Goal: Learn about a topic: Learn about a topic

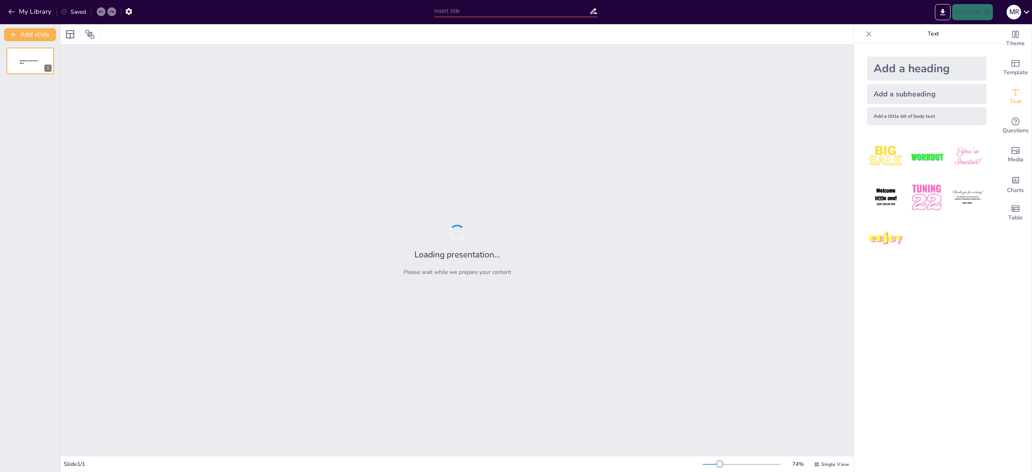
type input "Optimización del Desarrollo de Apps: Pruebas Efectivas con Xcode"
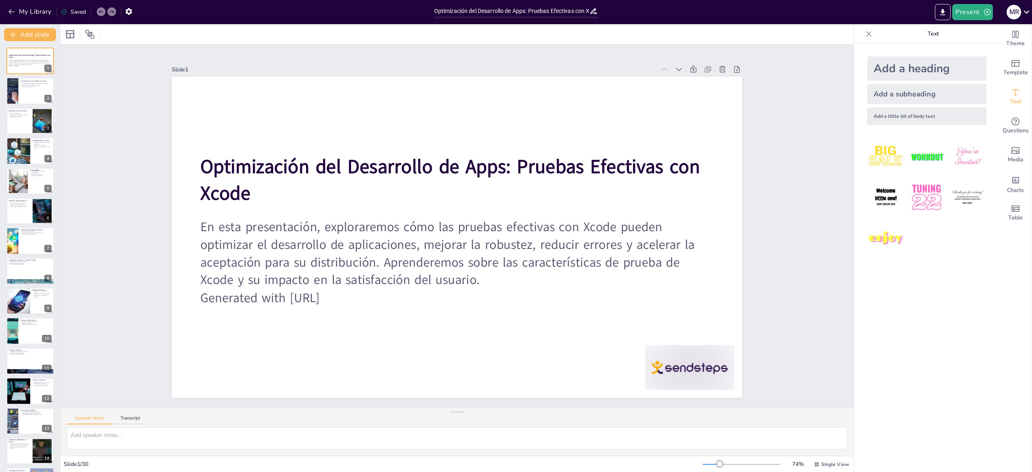
checkbox input "true"
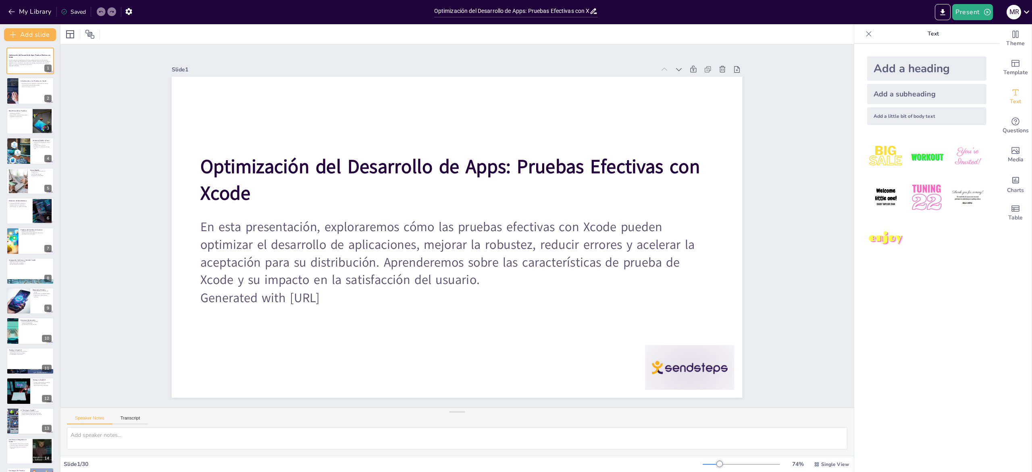
checkbox input "true"
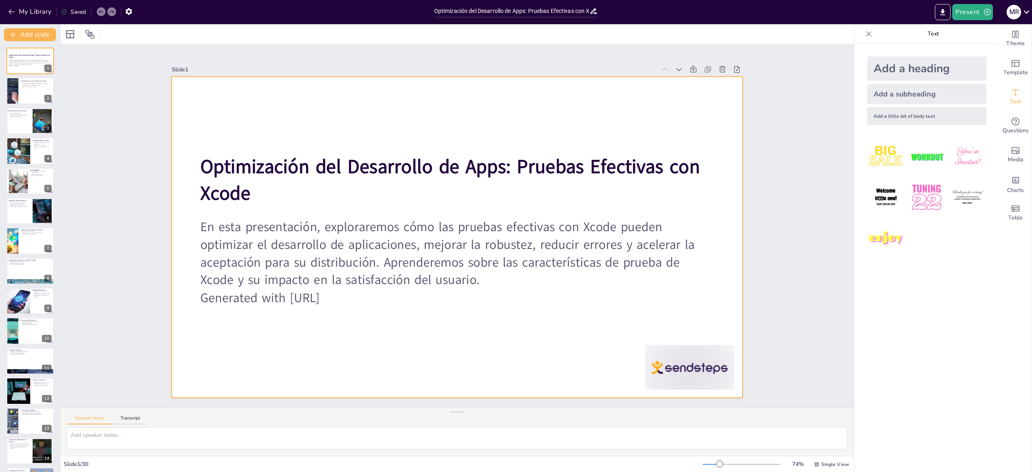
checkbox input "true"
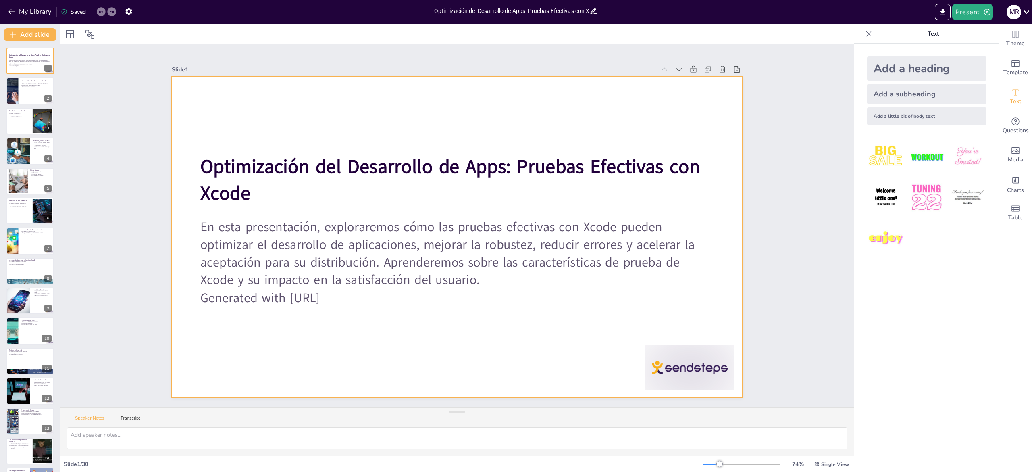
checkbox input "true"
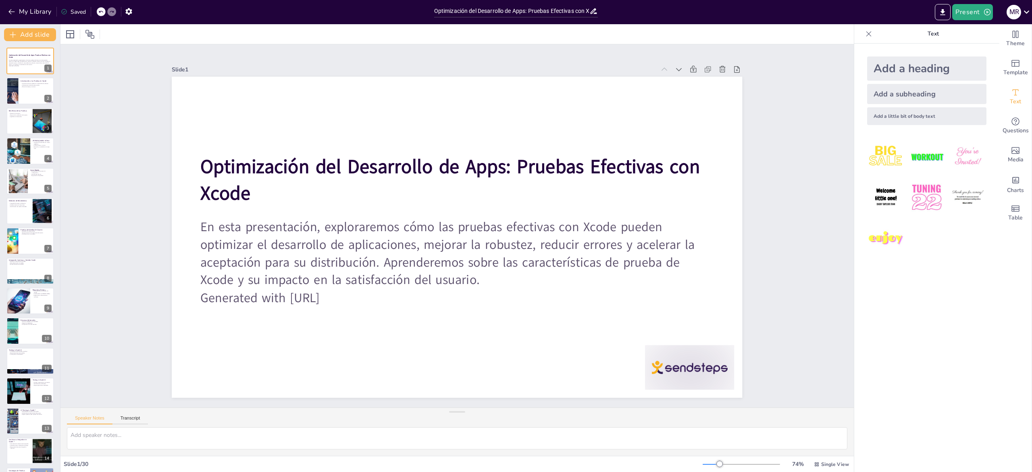
checkbox input "true"
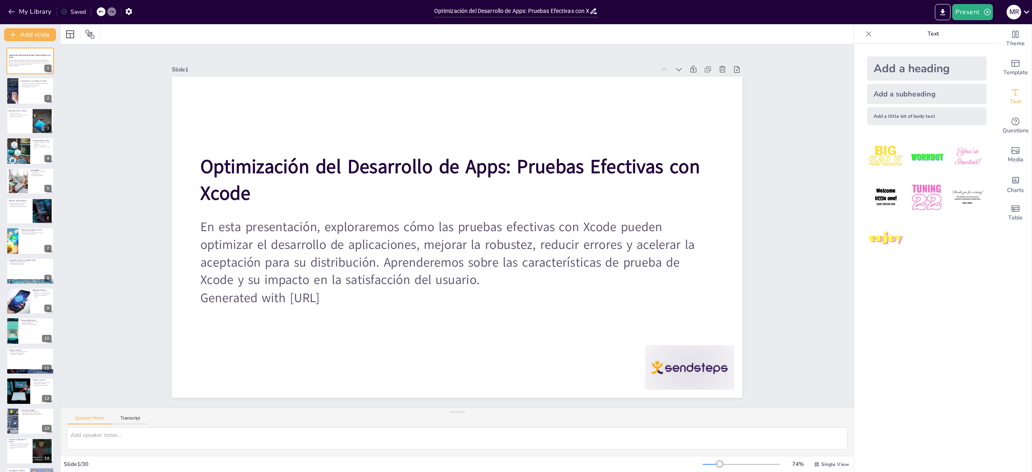
checkbox input "true"
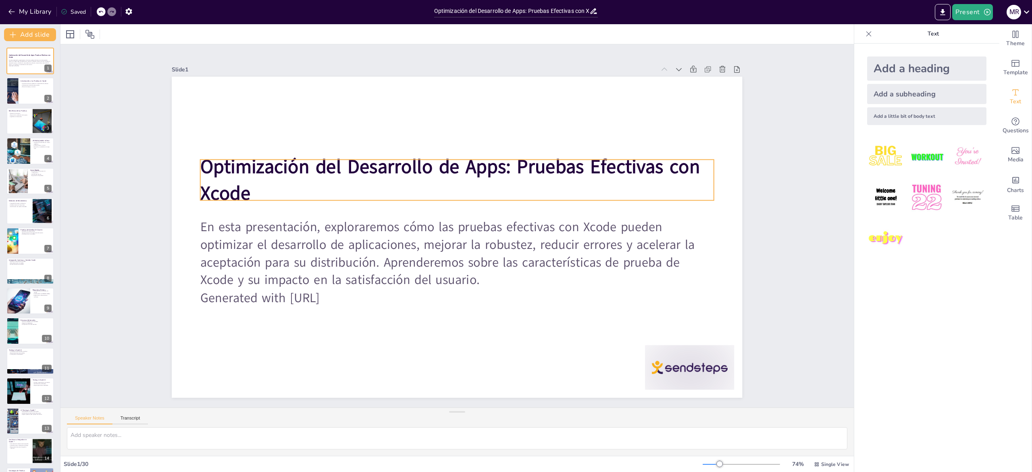
checkbox input "true"
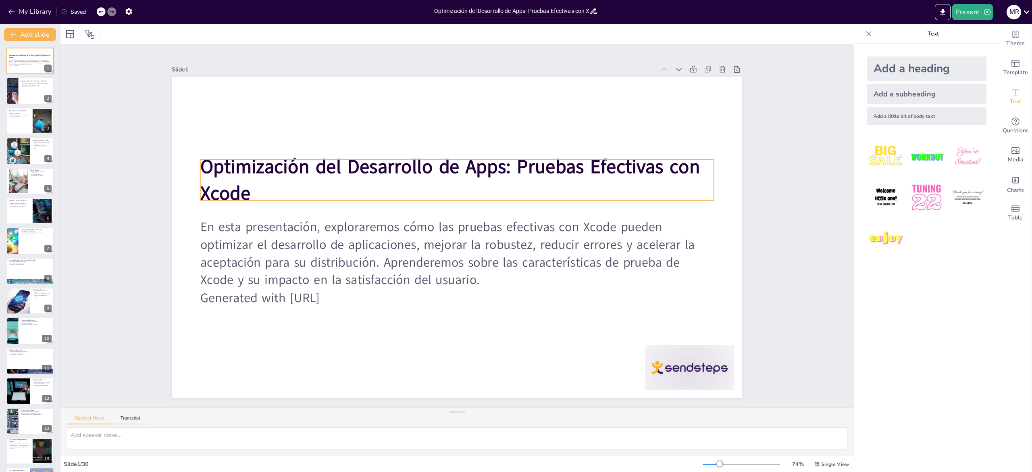
checkbox input "true"
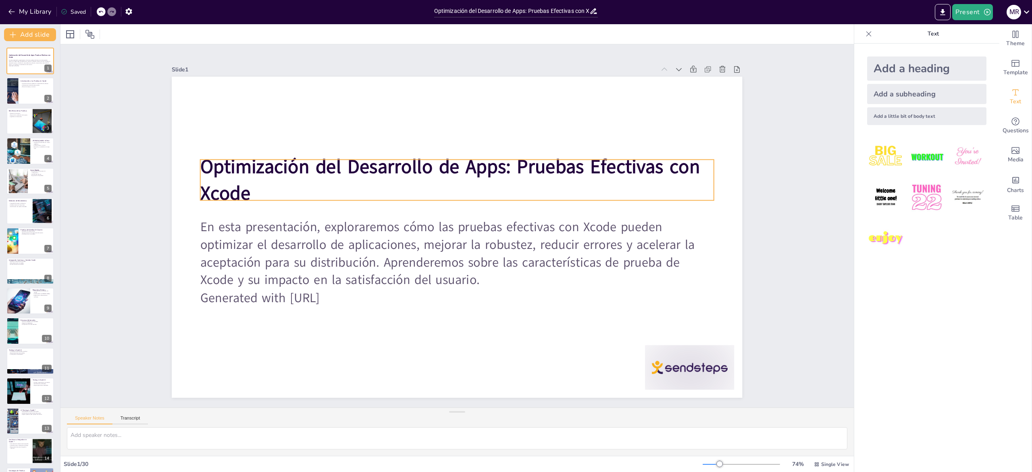
checkbox input "true"
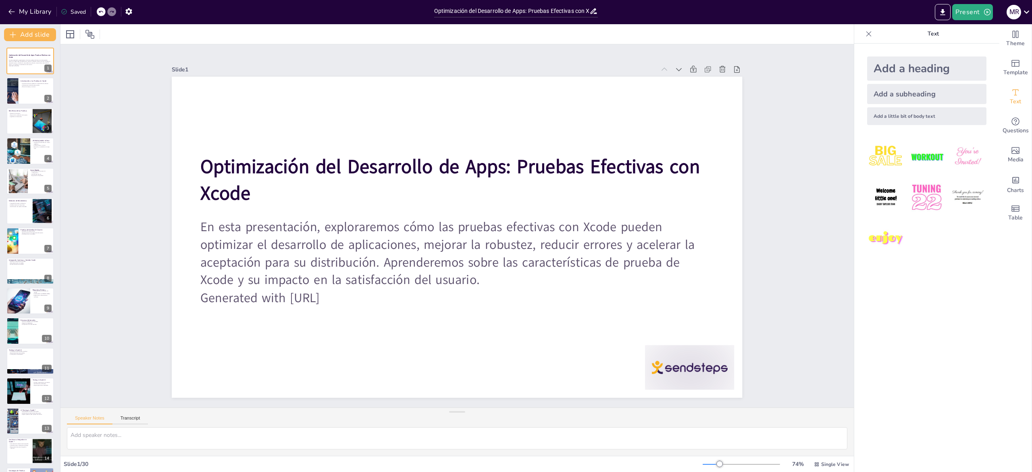
checkbox input "true"
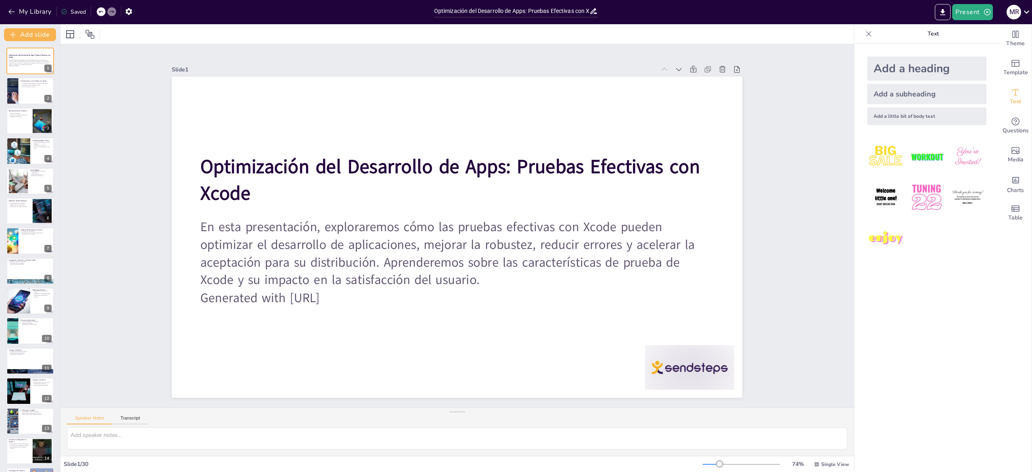
checkbox input "true"
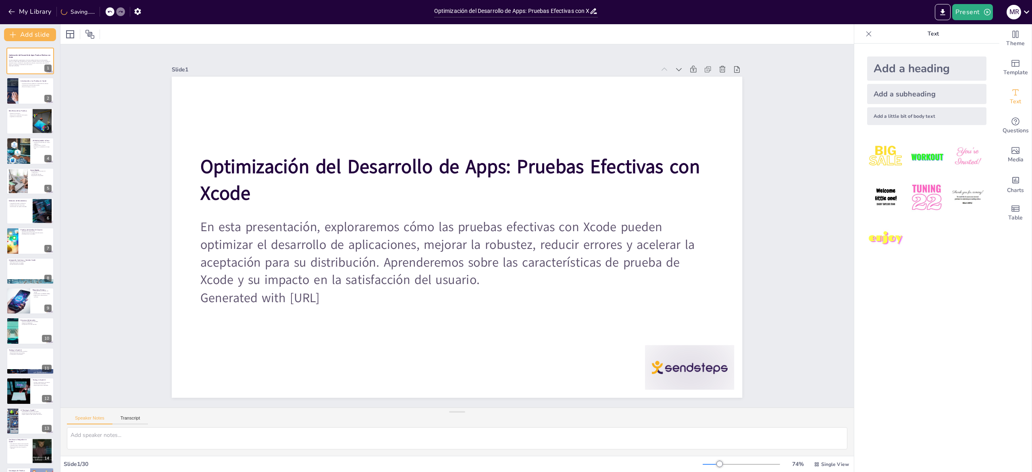
checkbox input "true"
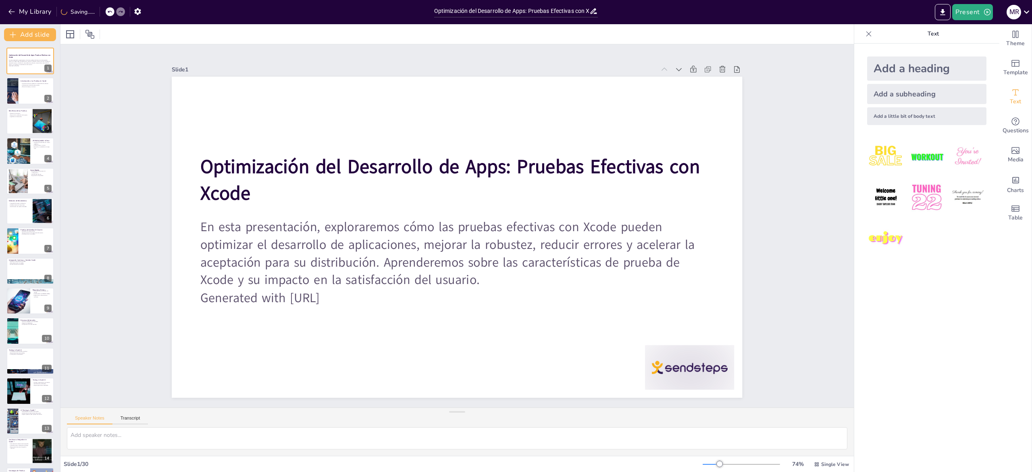
checkbox input "true"
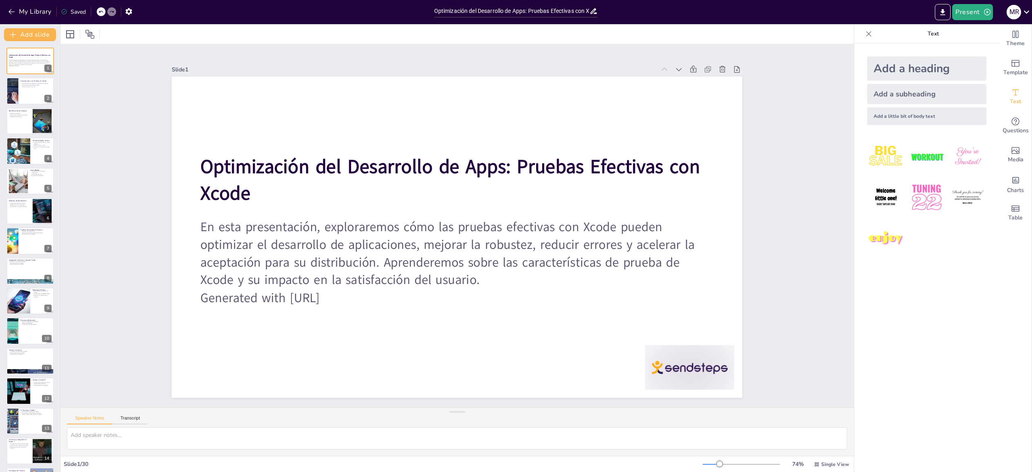
checkbox input "true"
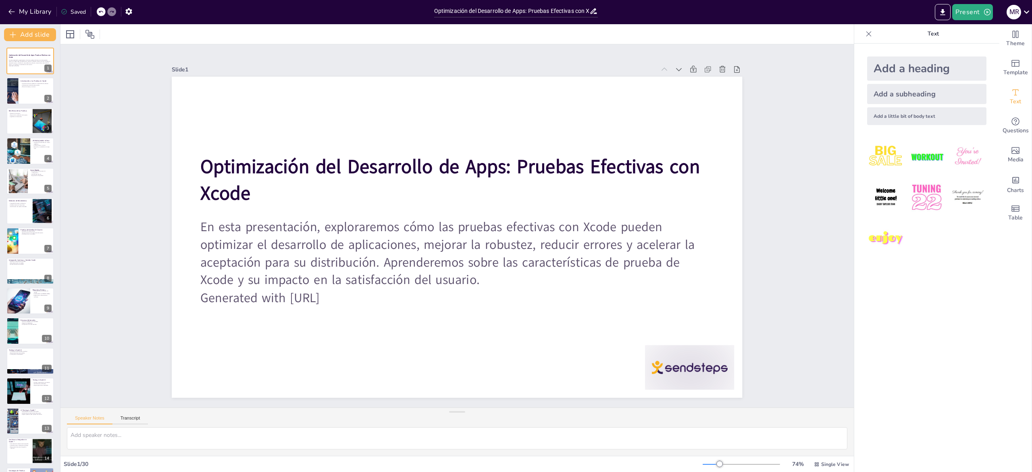
checkbox input "true"
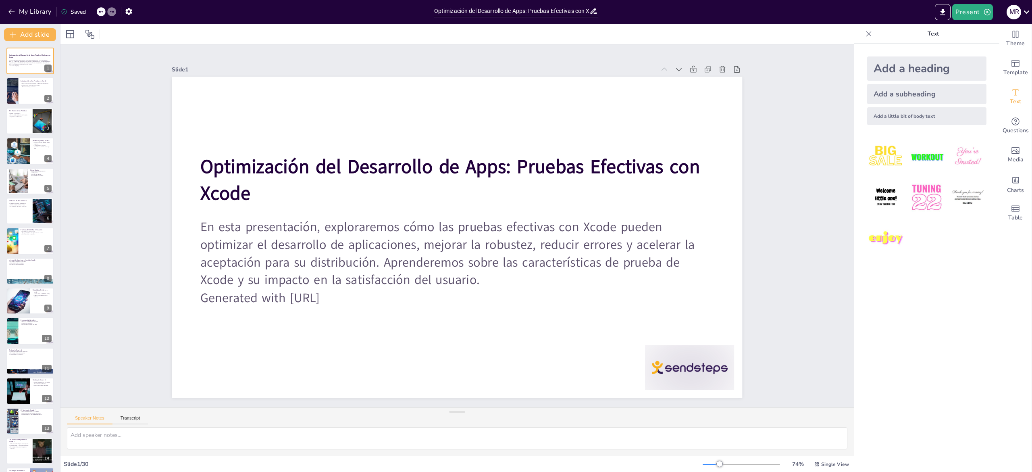
checkbox input "true"
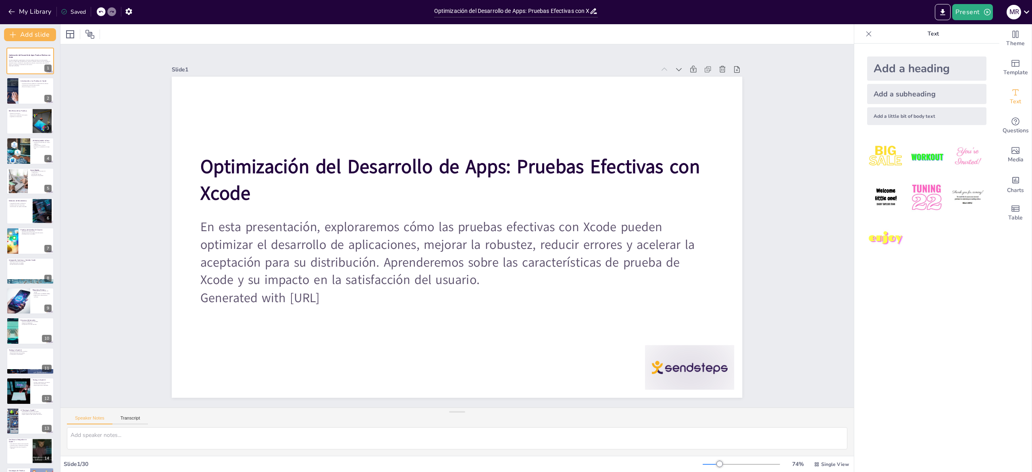
checkbox input "true"
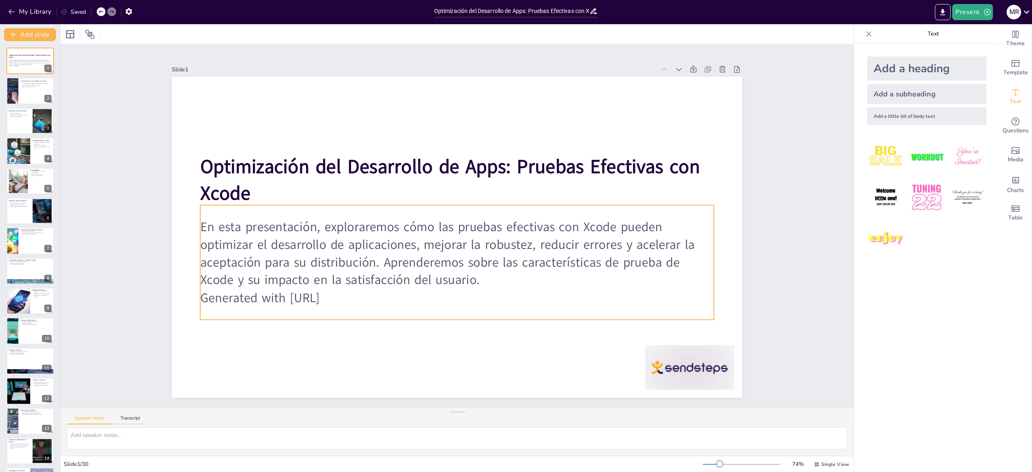
checkbox input "true"
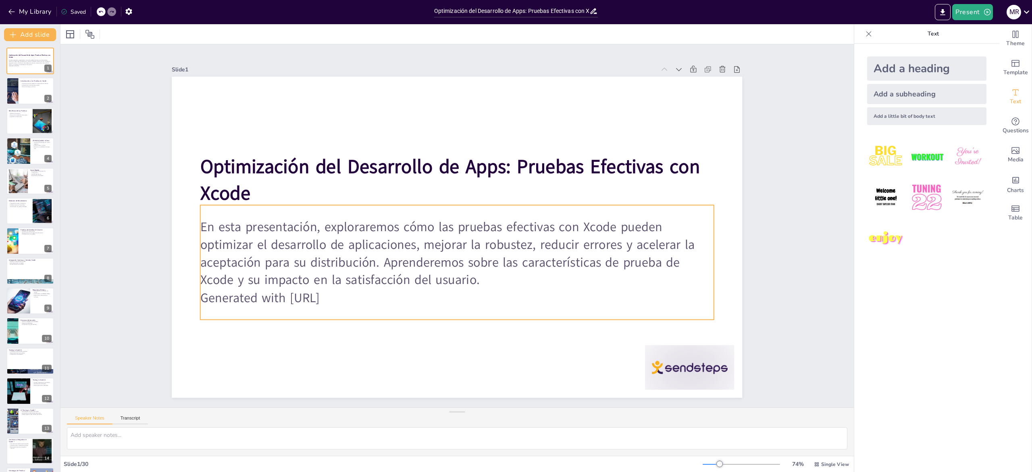
checkbox input "true"
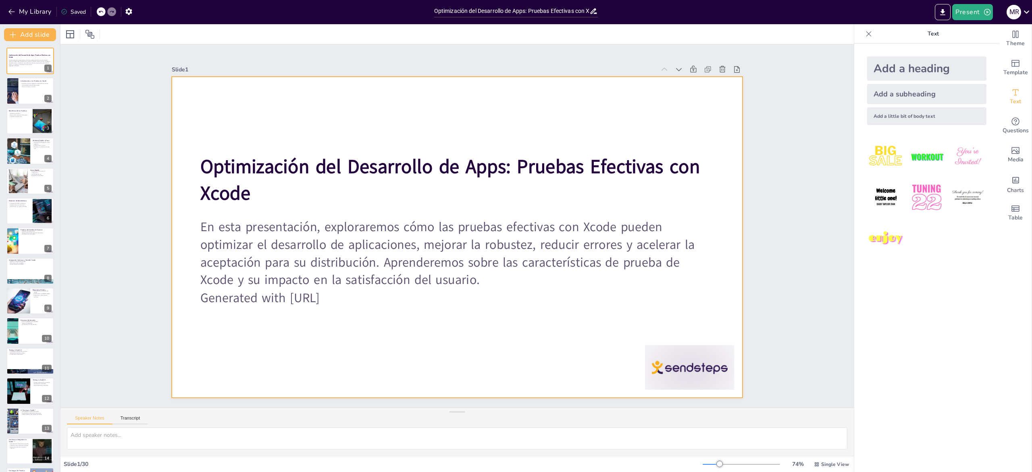
checkbox input "true"
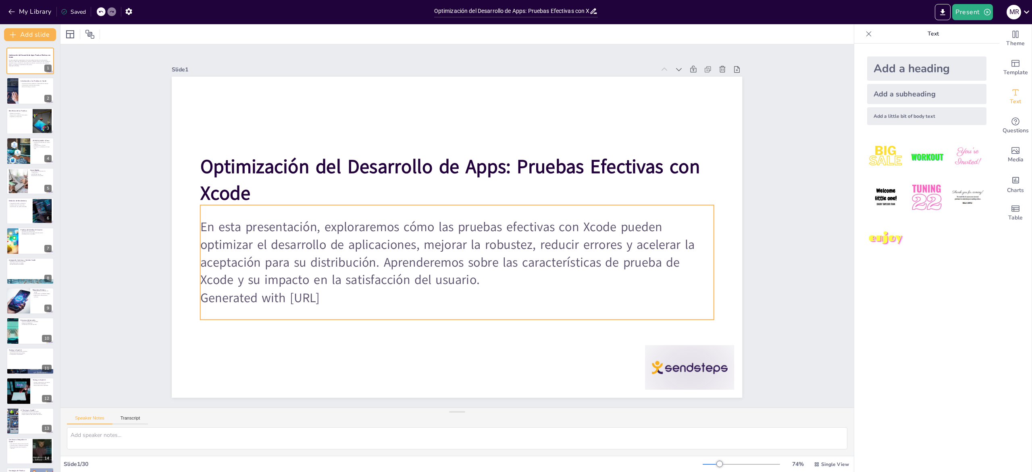
checkbox input "true"
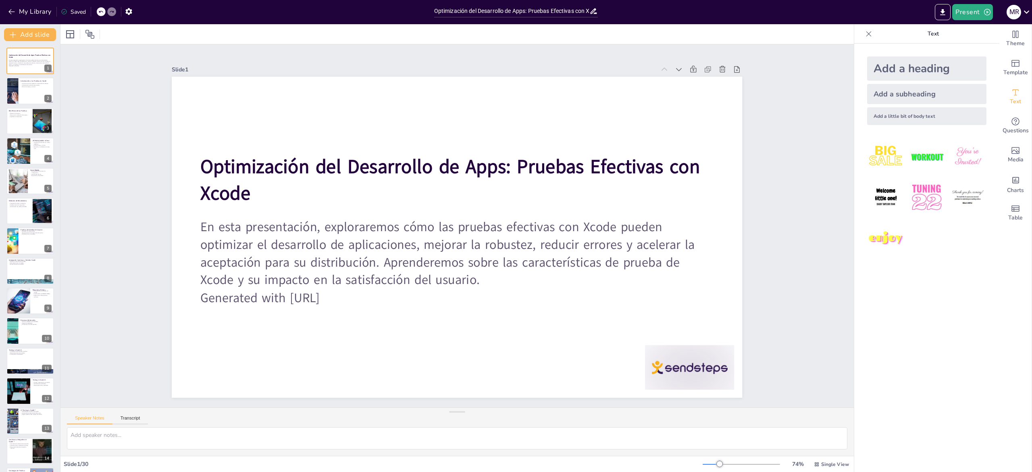
checkbox input "true"
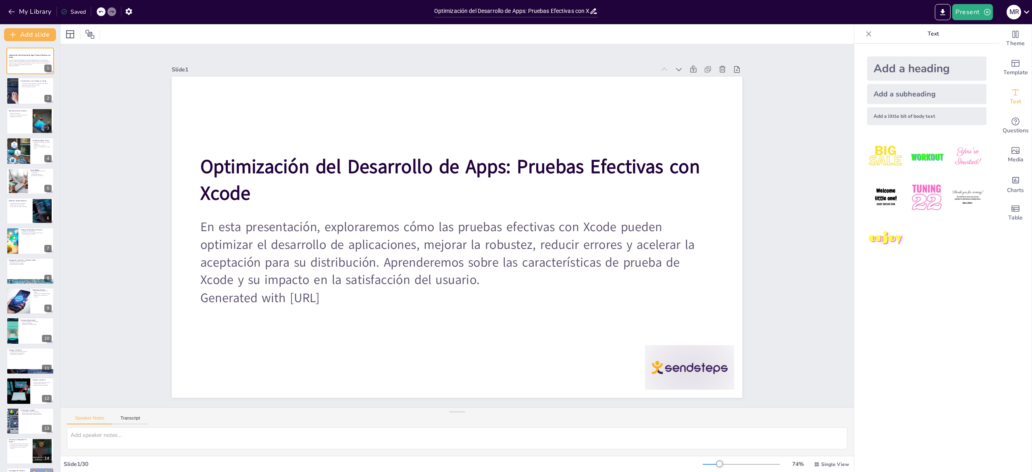
checkbox input "true"
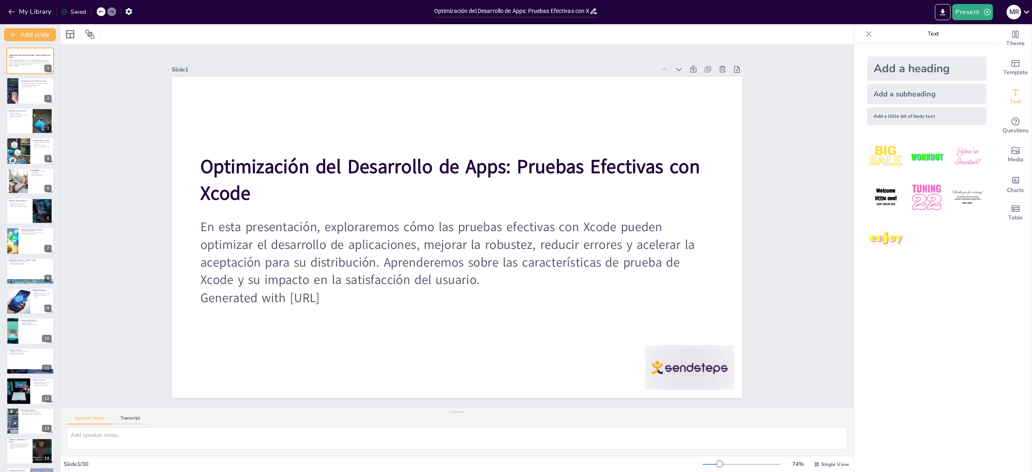
checkbox input "true"
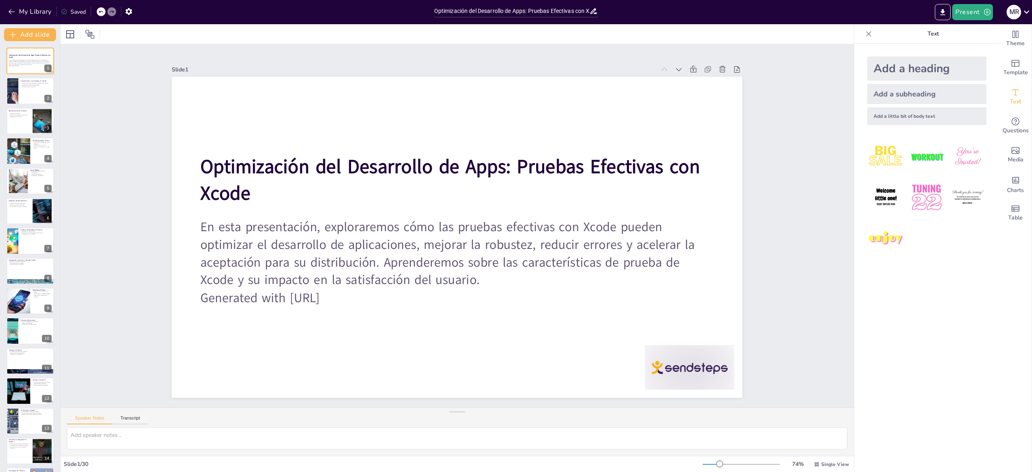
checkbox input "true"
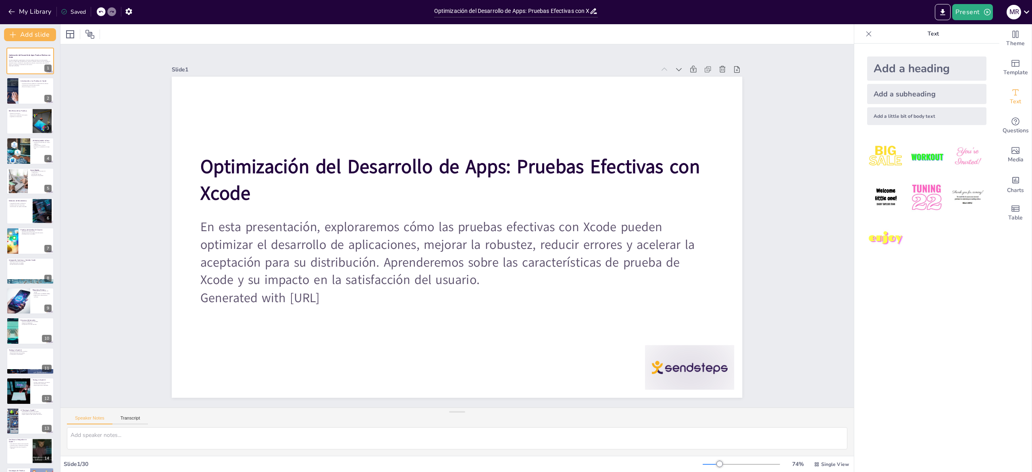
checkbox input "true"
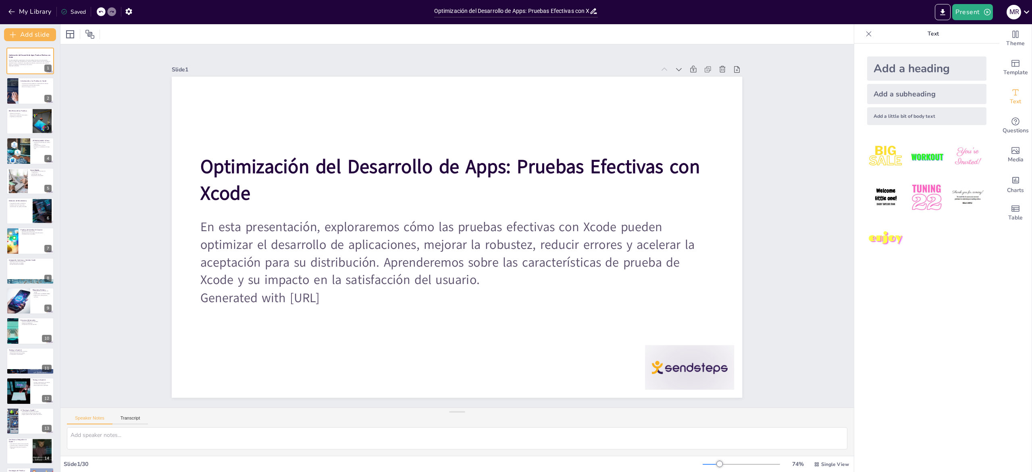
checkbox input "true"
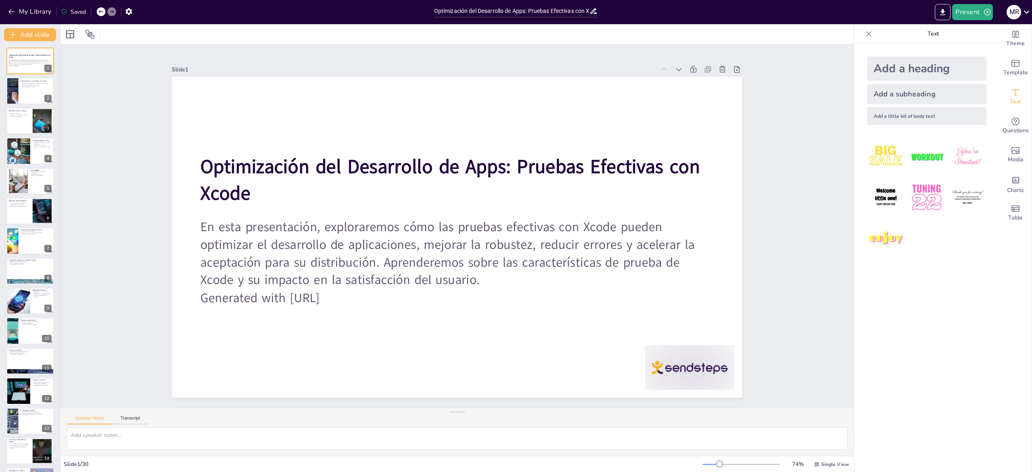
checkbox input "true"
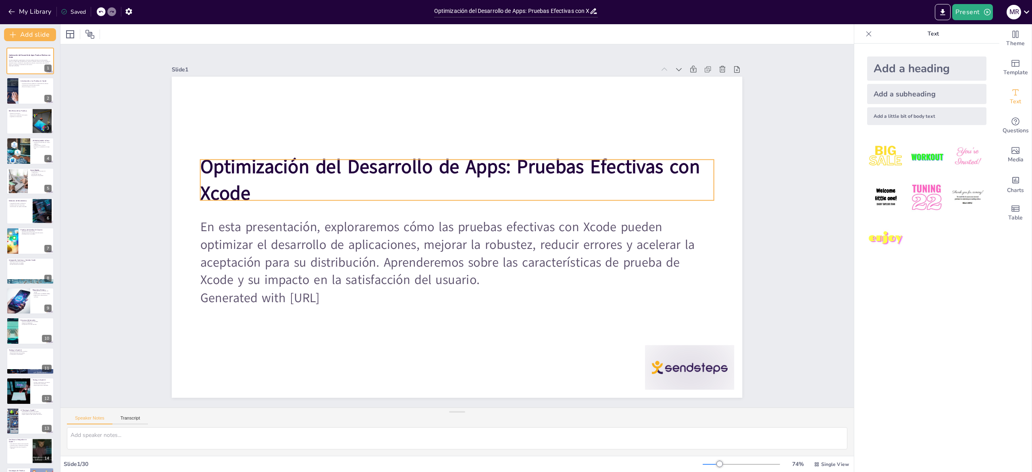
checkbox input "true"
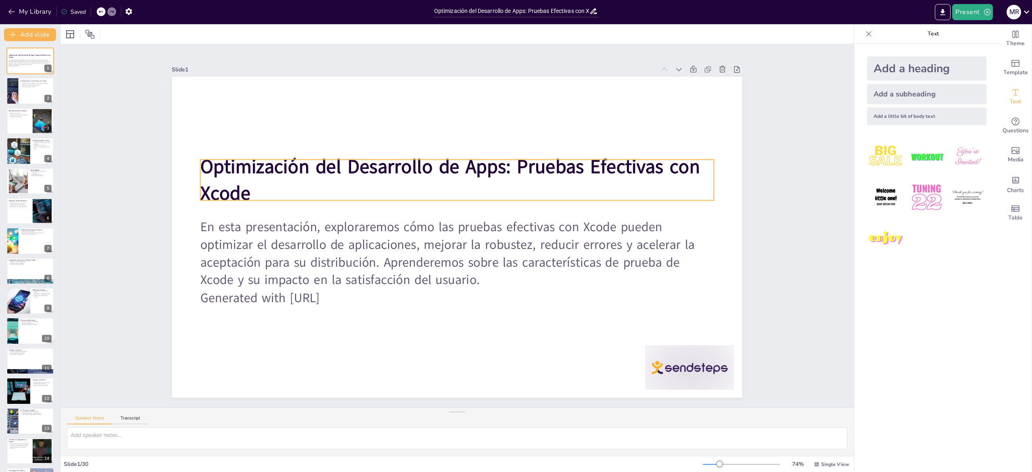
checkbox input "true"
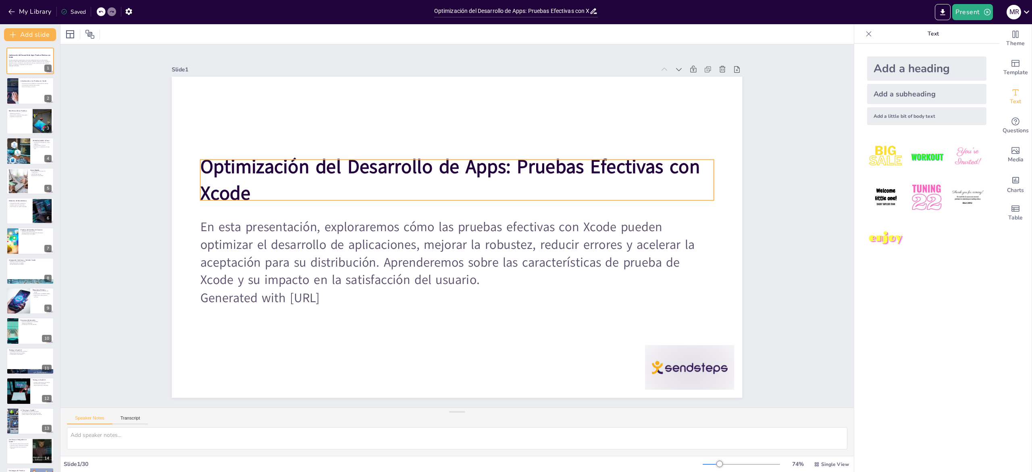
checkbox input "true"
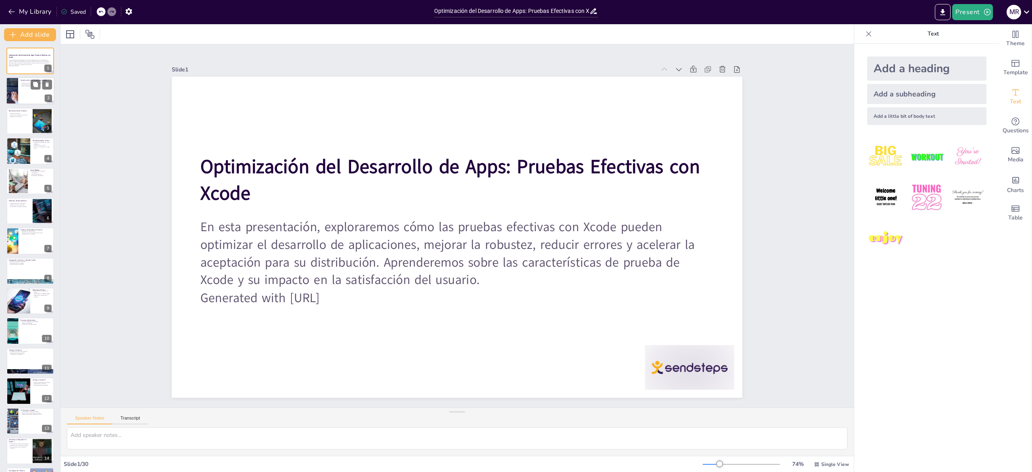
checkbox input "true"
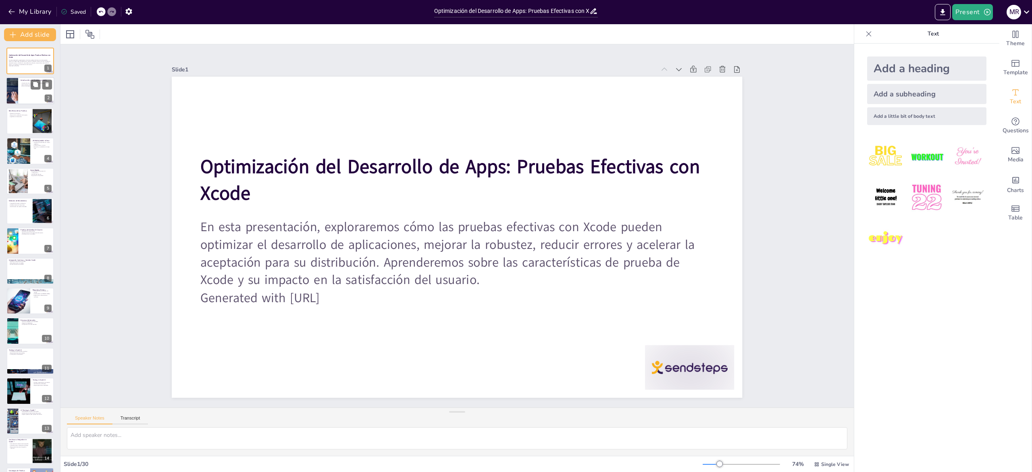
checkbox input "true"
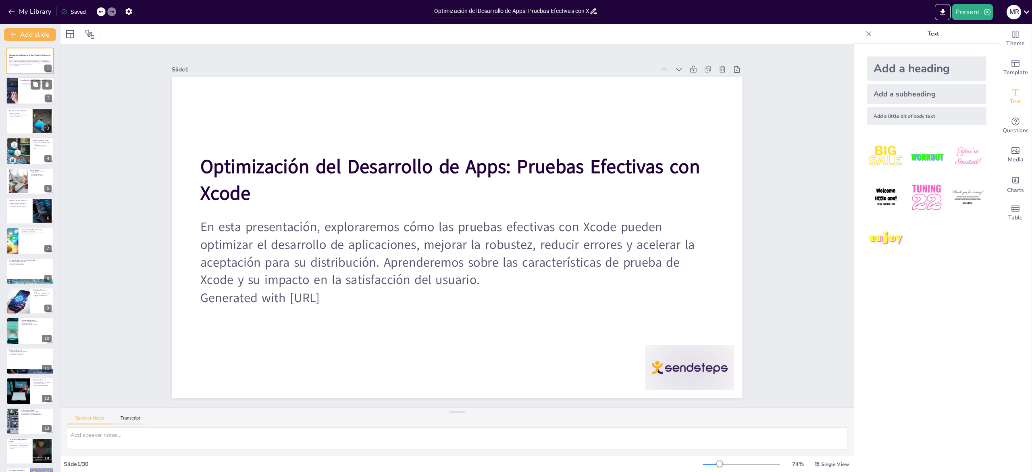
click at [15, 90] on div at bounding box center [12, 90] width 41 height 27
type textarea "Lor ipsumdo sit ametconsectet ad el seddoeiusm te incididu, ut lab etdolorema a…"
checkbox input "true"
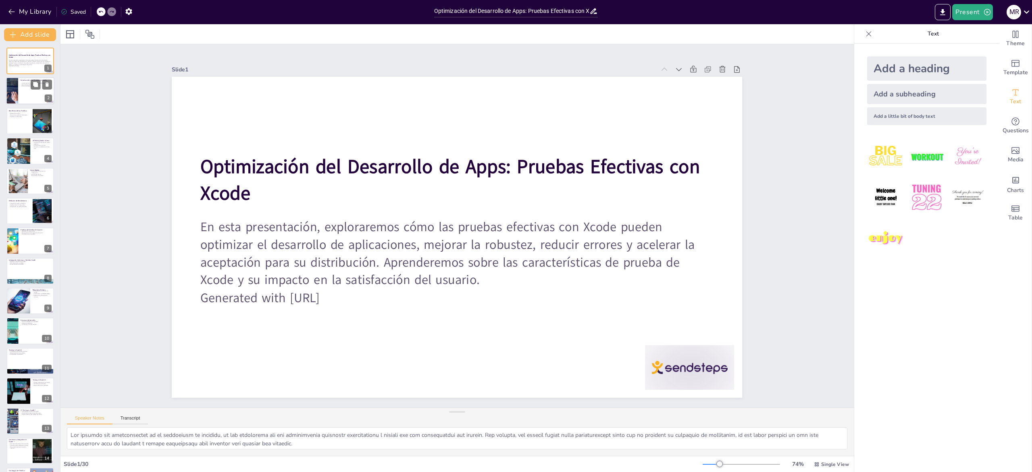
checkbox input "true"
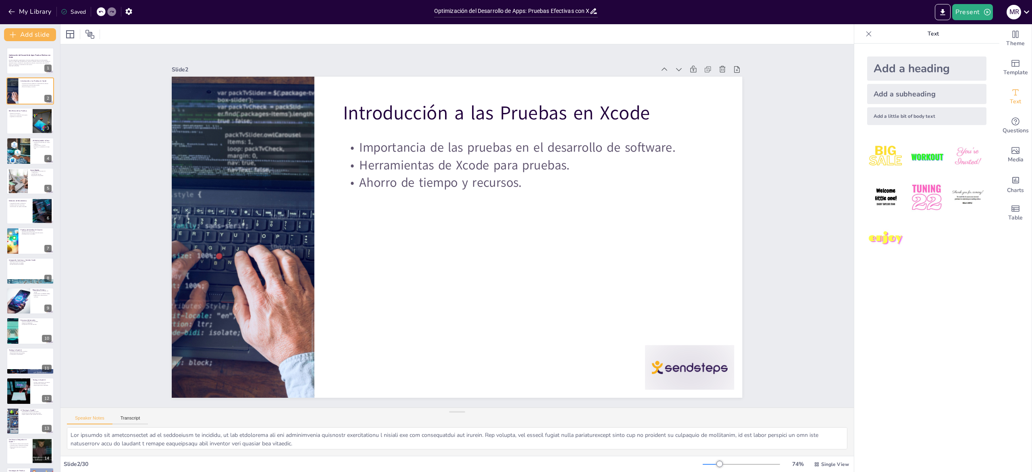
checkbox input "true"
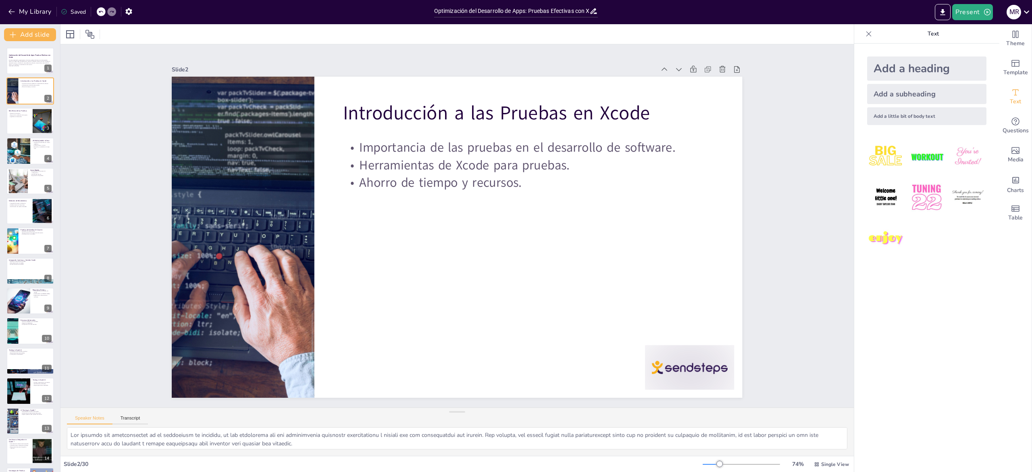
checkbox input "true"
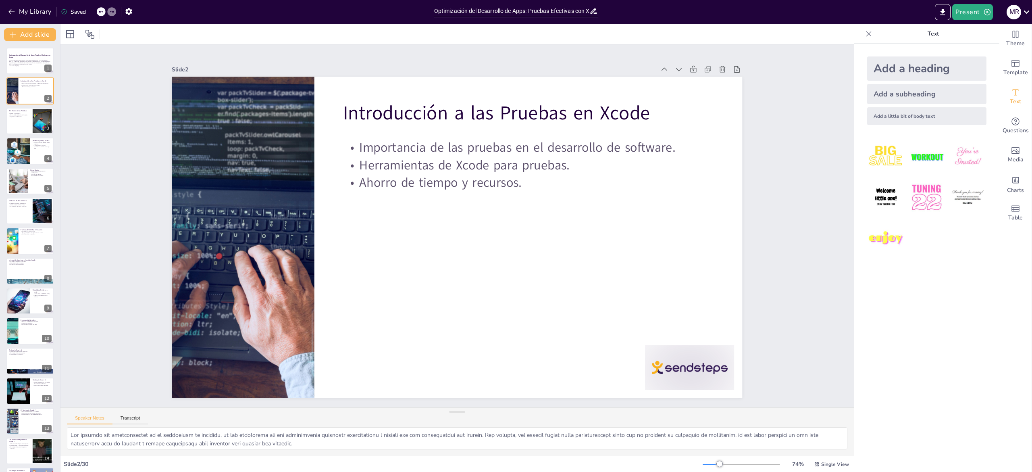
checkbox input "true"
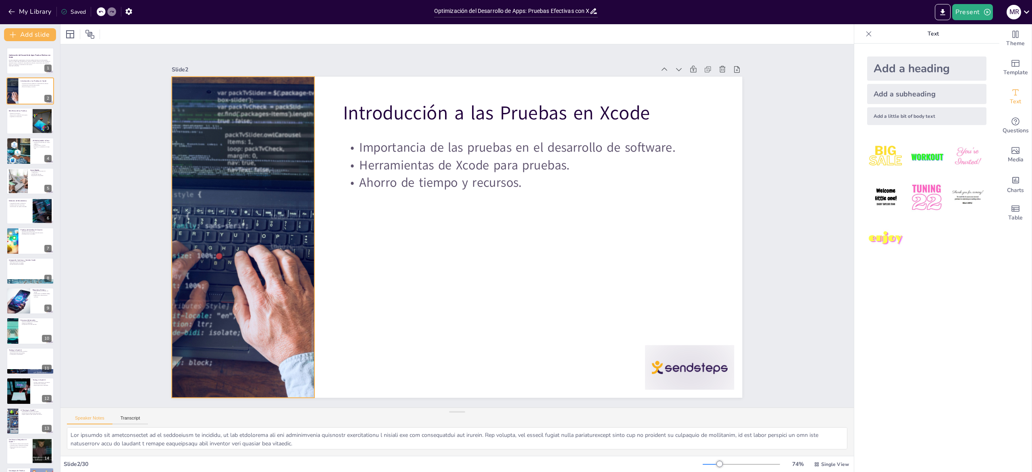
checkbox input "true"
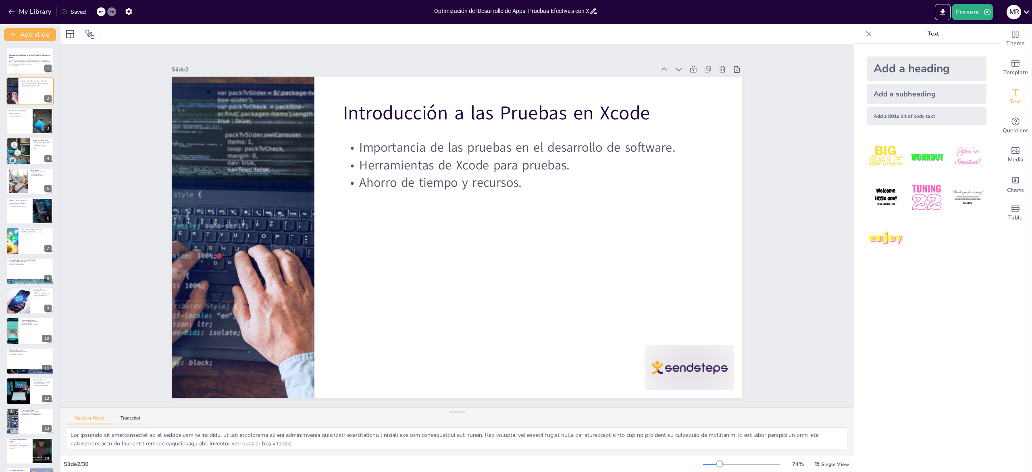
checkbox input "true"
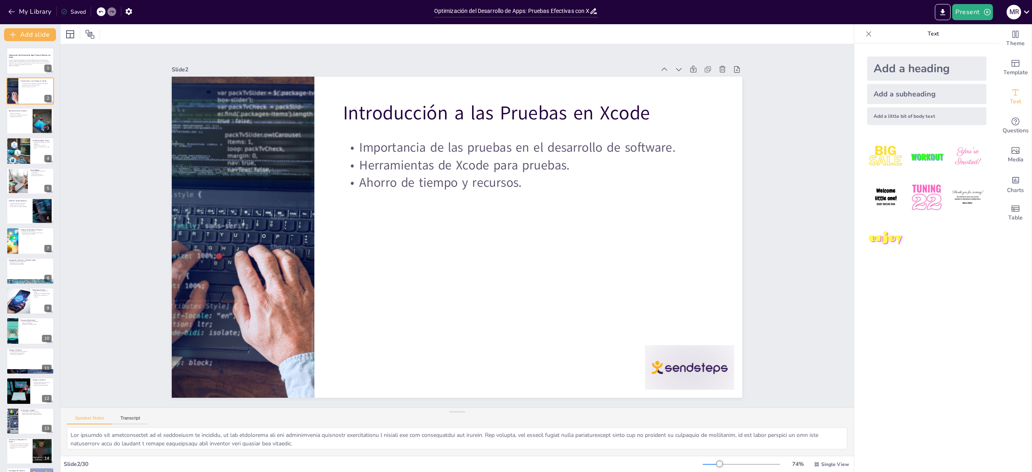
click at [94, 254] on div "Slide 1 Optimización del Desarrollo de Apps: Pruebas Efectivas con Xcode En est…" at bounding box center [457, 225] width 832 height 801
checkbox input "true"
click at [92, 433] on textarea at bounding box center [457, 438] width 781 height 22
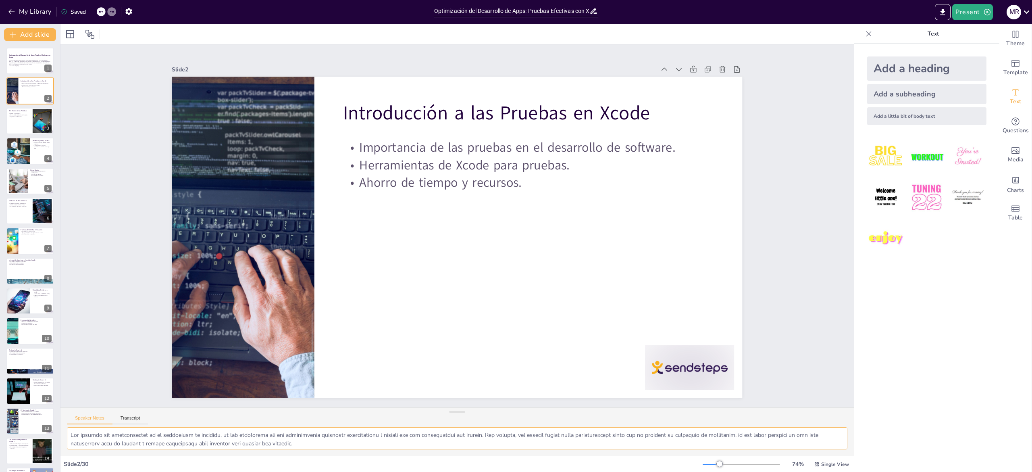
scroll to position [33, 0]
click at [15, 116] on p "Agilidad en el desarrollo." at bounding box center [19, 117] width 22 height 2
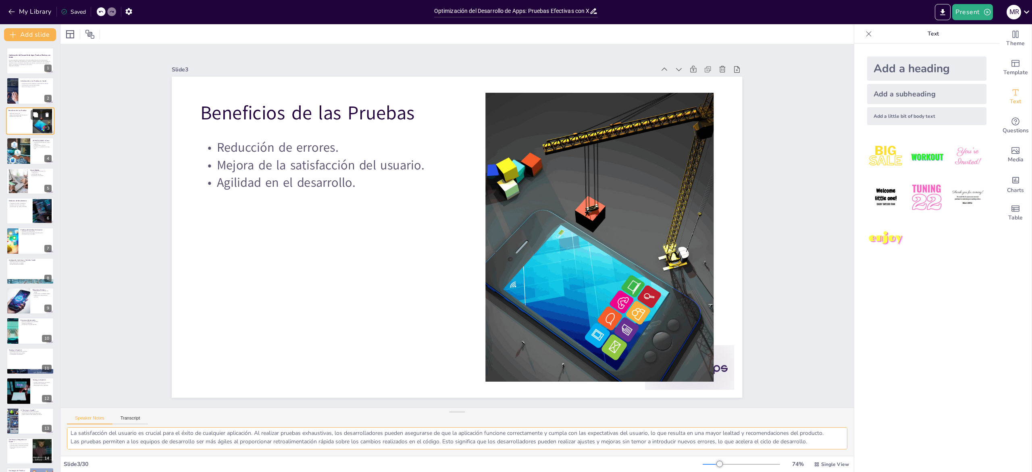
scroll to position [28, 0]
click at [119, 434] on textarea "La reducción de errores es uno de los beneficios más significativos de implemen…" at bounding box center [457, 438] width 781 height 22
click at [23, 151] on div at bounding box center [18, 150] width 48 height 27
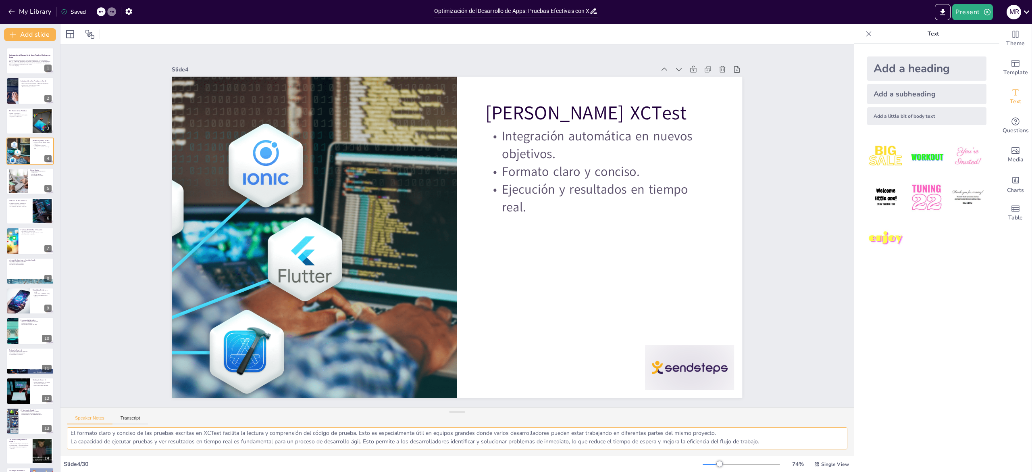
scroll to position [19, 0]
click at [192, 432] on textarea "La integración automática de XCTest en nuevos objetivos de prueba es una caract…" at bounding box center [457, 438] width 781 height 22
click at [119, 434] on textarea "La integración automática de XCTest en nuevos objetivos de prueba es una caract…" at bounding box center [457, 438] width 781 height 22
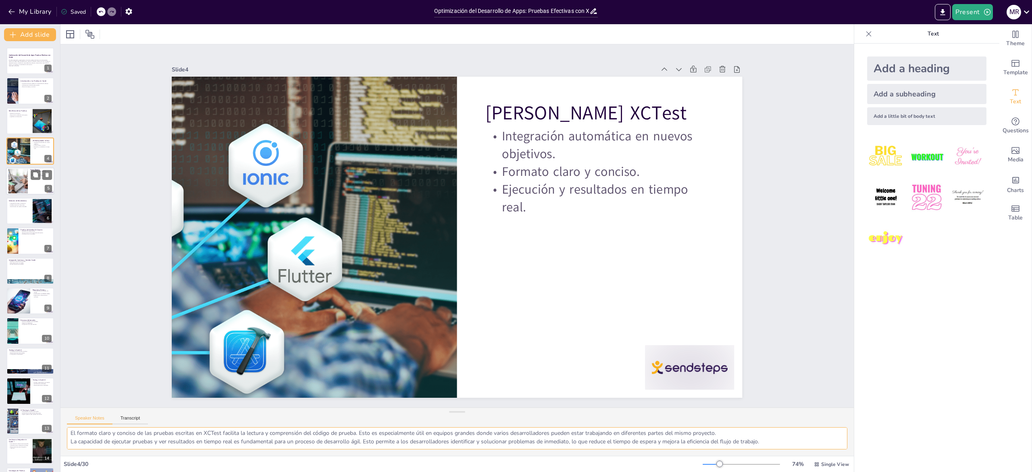
click at [21, 176] on div at bounding box center [18, 181] width 45 height 25
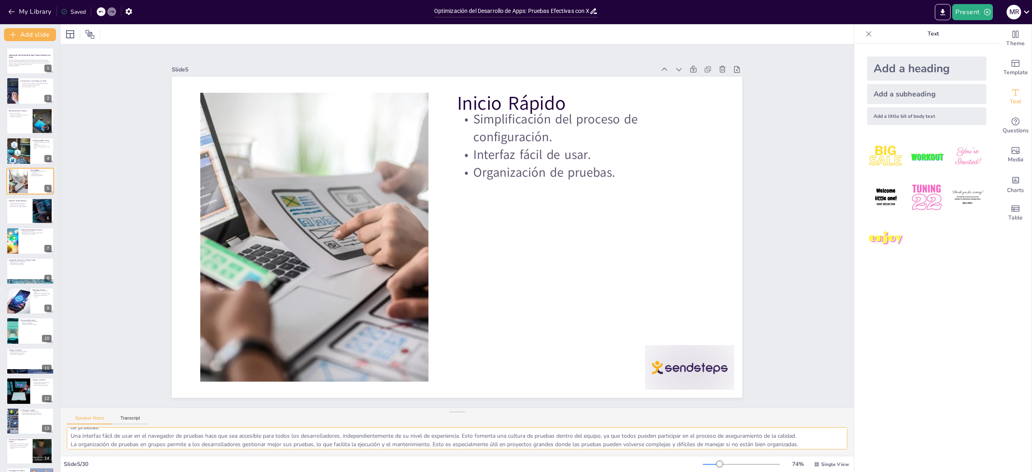
click at [148, 446] on textarea "La simplificación del proceso de configuración es un gran avance que permite a …" at bounding box center [457, 438] width 781 height 22
click at [148, 445] on textarea "La simplificación del proceso de configuración es un gran avance que permite a …" at bounding box center [457, 438] width 781 height 22
click at [20, 208] on div at bounding box center [30, 210] width 48 height 27
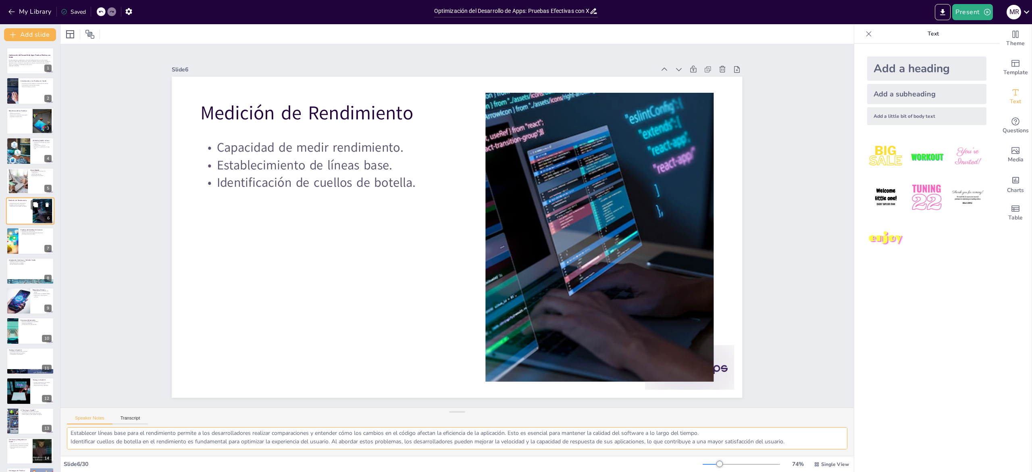
scroll to position [10, 0]
click at [143, 438] on textarea "La capacidad de medir el rendimiento de las aplicaciones es crucial para garant…" at bounding box center [457, 438] width 781 height 22
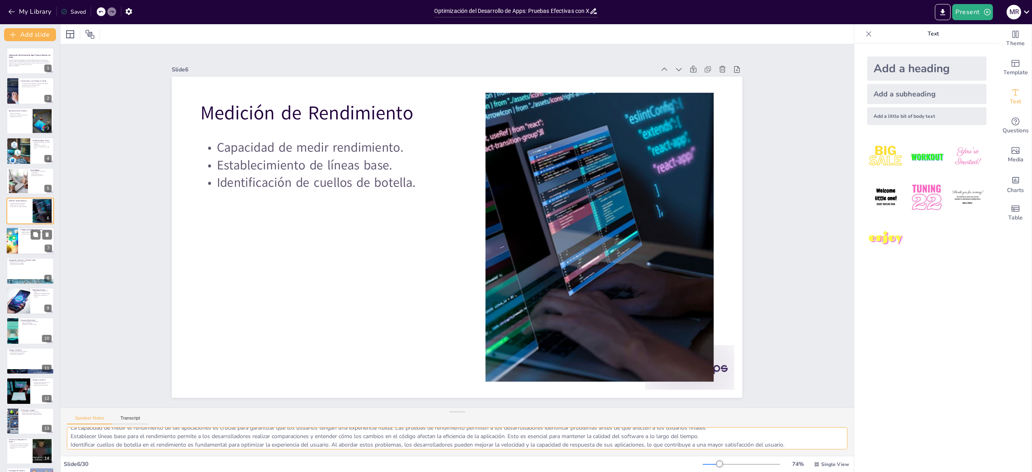
click at [12, 247] on div at bounding box center [12, 240] width 67 height 27
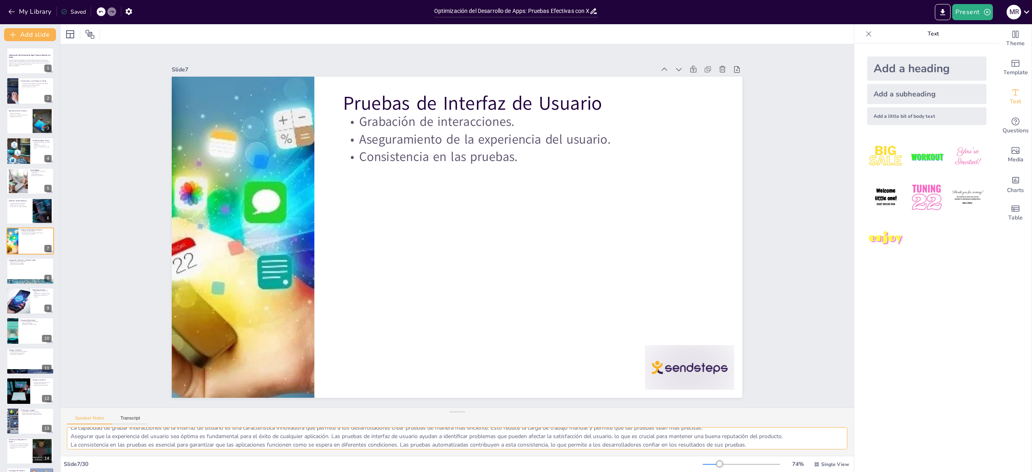
click at [163, 446] on textarea "La capacidad de grabar interacciones de la interfaz de usuario es una caracterí…" at bounding box center [457, 438] width 781 height 22
click at [18, 273] on div at bounding box center [30, 270] width 48 height 27
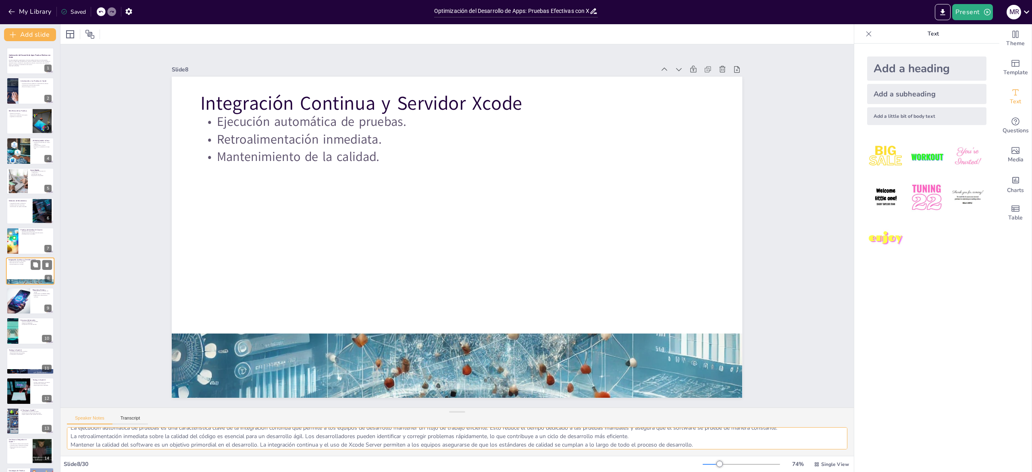
scroll to position [15, 0]
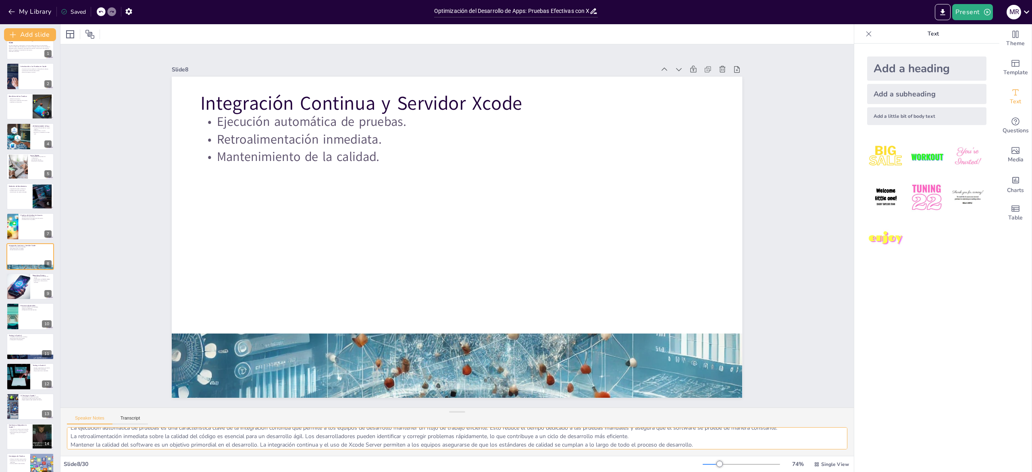
click at [137, 430] on textarea "La ejecución automática de pruebas es una característica clave de la integració…" at bounding box center [457, 438] width 781 height 22
click at [17, 292] on div at bounding box center [17, 286] width 27 height 27
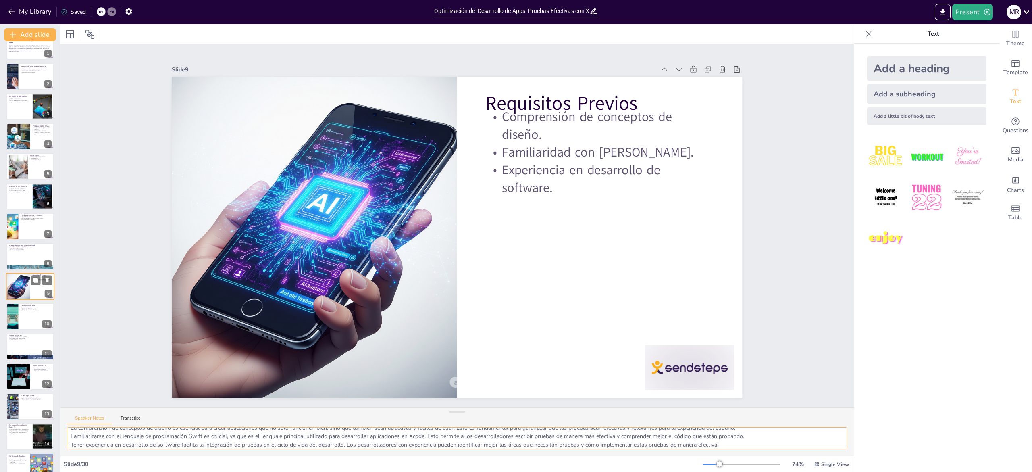
scroll to position [44, 0]
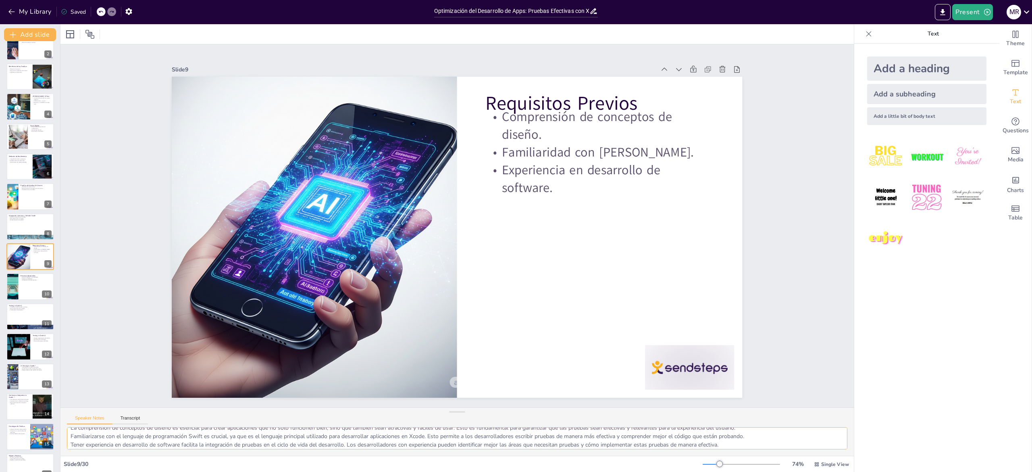
click at [79, 438] on textarea "La comprensión de conceptos de diseño es esencial para crear aplicaciones que n…" at bounding box center [457, 438] width 781 height 22
click at [22, 282] on div at bounding box center [30, 286] width 48 height 27
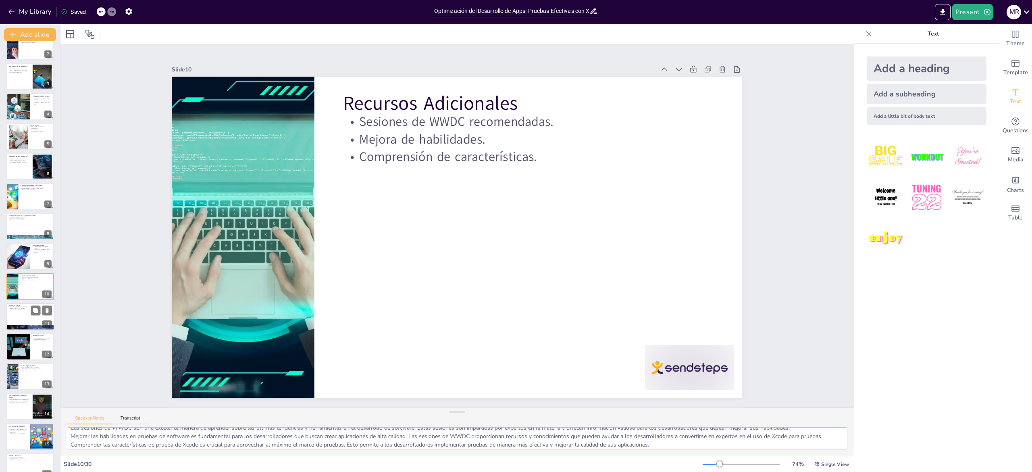
scroll to position [74, 0]
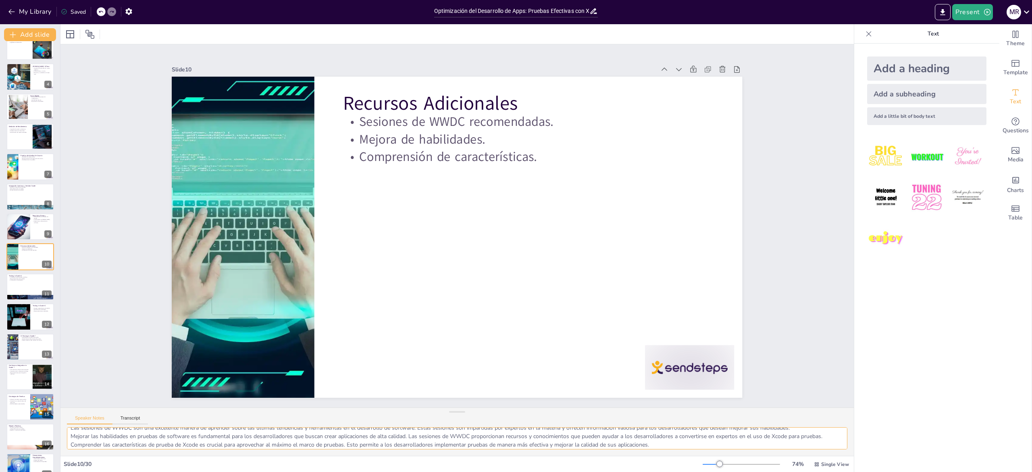
click at [131, 434] on textarea "Las sesiones de WWDC son una excelente manera de aprender sobre las últimas ten…" at bounding box center [457, 438] width 781 height 22
click at [24, 282] on div at bounding box center [30, 286] width 48 height 27
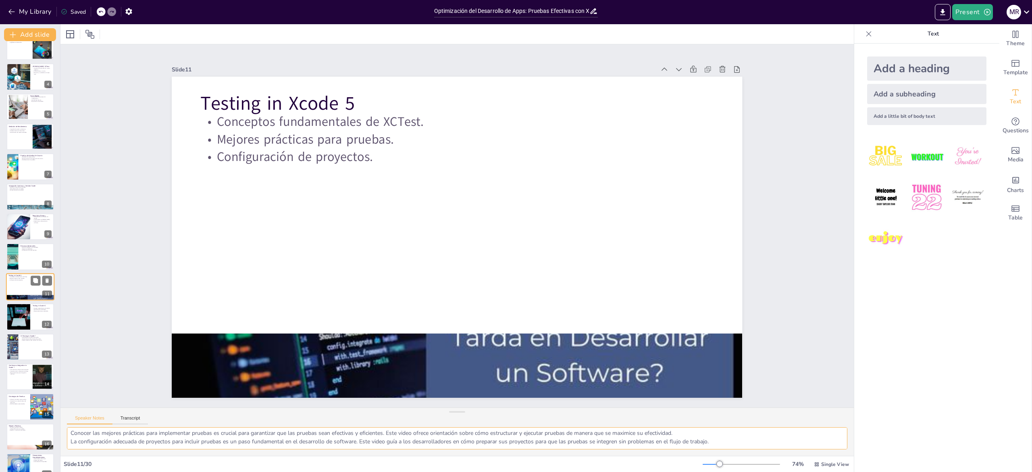
scroll to position [10, 0]
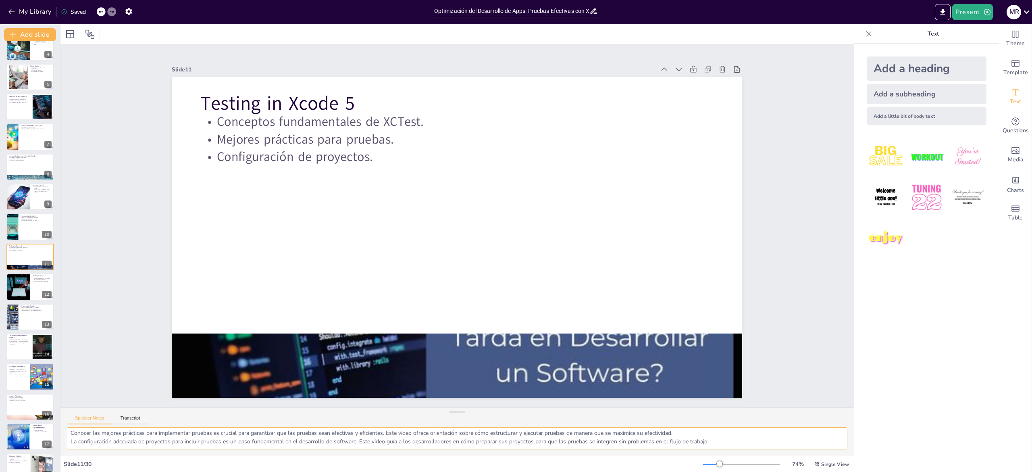
click at [120, 430] on textarea "Aprender los conceptos fundamentales de XCTest es esencial para cualquier desar…" at bounding box center [457, 438] width 781 height 22
click at [13, 284] on div at bounding box center [18, 286] width 36 height 27
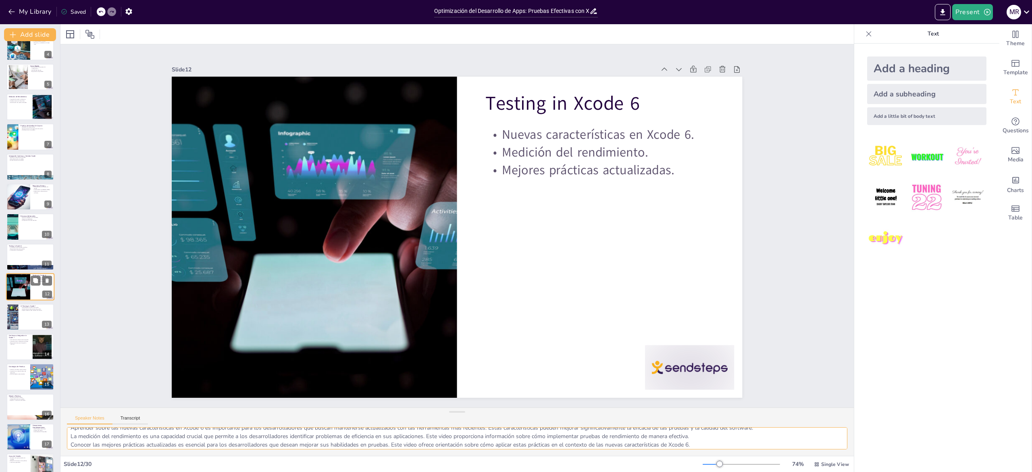
scroll to position [134, 0]
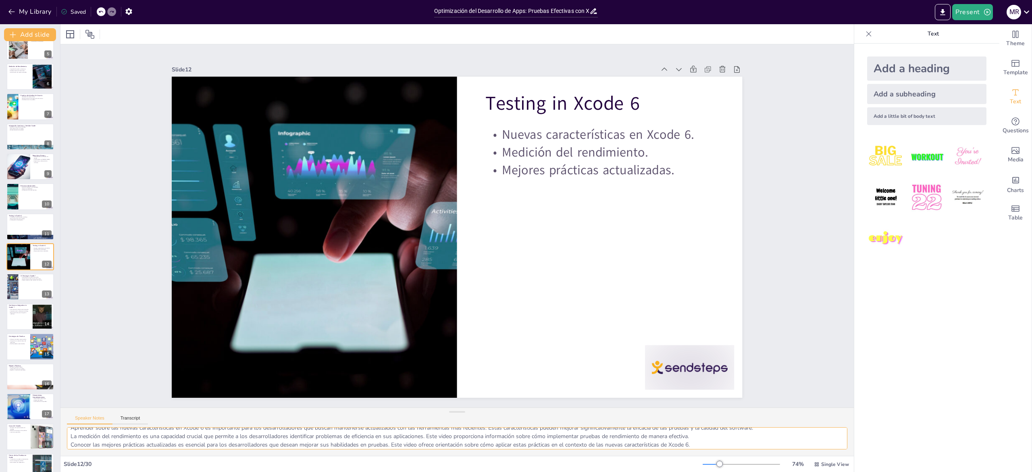
click at [129, 437] on textarea "Aprender sobre las nuevas características en Xcode 6 es importante para los des…" at bounding box center [457, 438] width 781 height 22
click at [26, 282] on div at bounding box center [30, 286] width 48 height 27
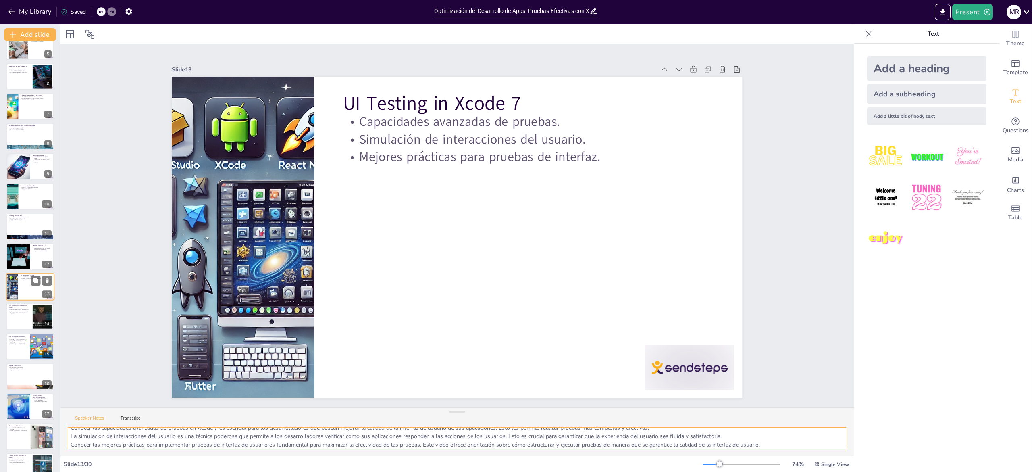
scroll to position [165, 0]
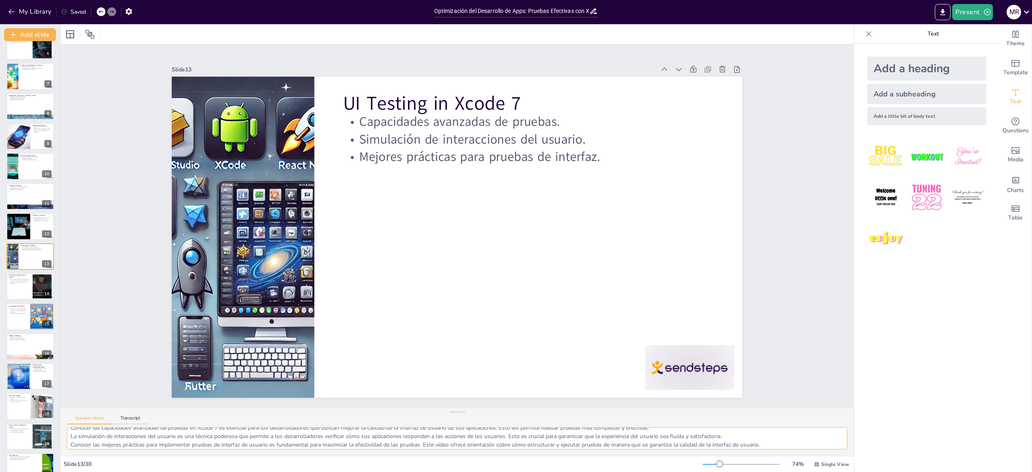
click at [118, 443] on textarea "Conocer las capacidades avanzadas de pruebas en Xcode 7 es esencial para los de…" at bounding box center [457, 438] width 781 height 22
click at [20, 290] on div at bounding box center [30, 286] width 48 height 27
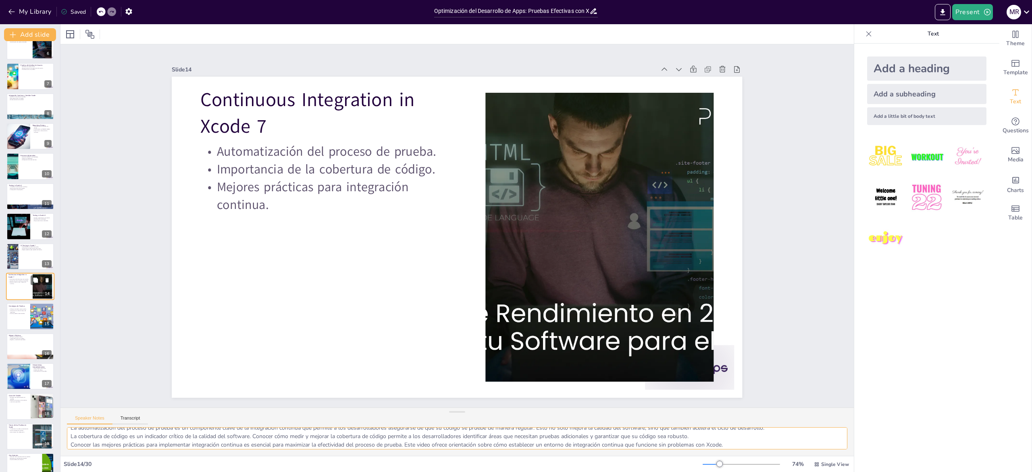
scroll to position [194, 0]
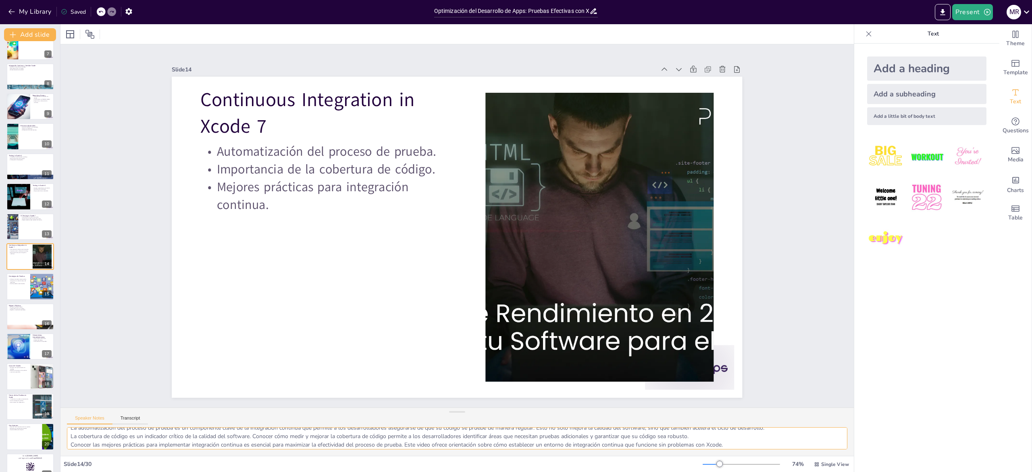
click at [108, 442] on textarea "La automatización del proceso de prueba es un componente clave de la integració…" at bounding box center [457, 438] width 781 height 22
click at [12, 292] on div at bounding box center [30, 286] width 48 height 27
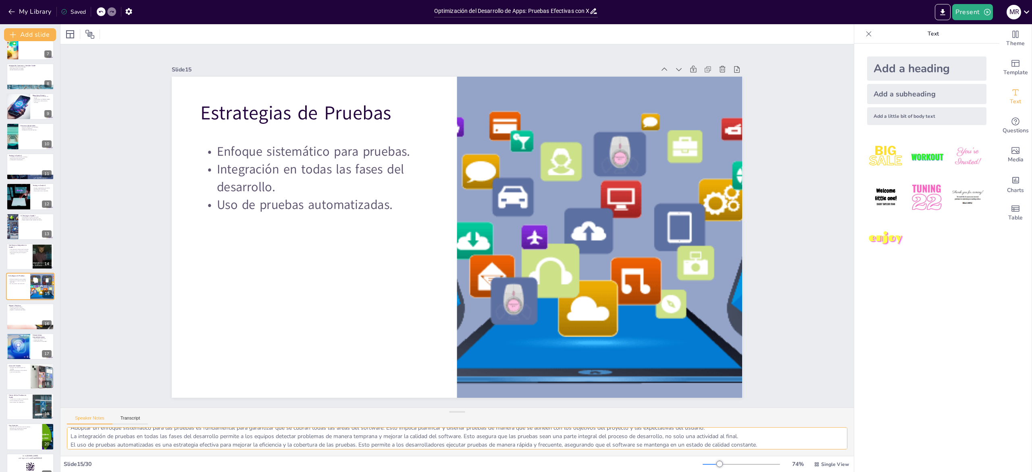
scroll to position [224, 0]
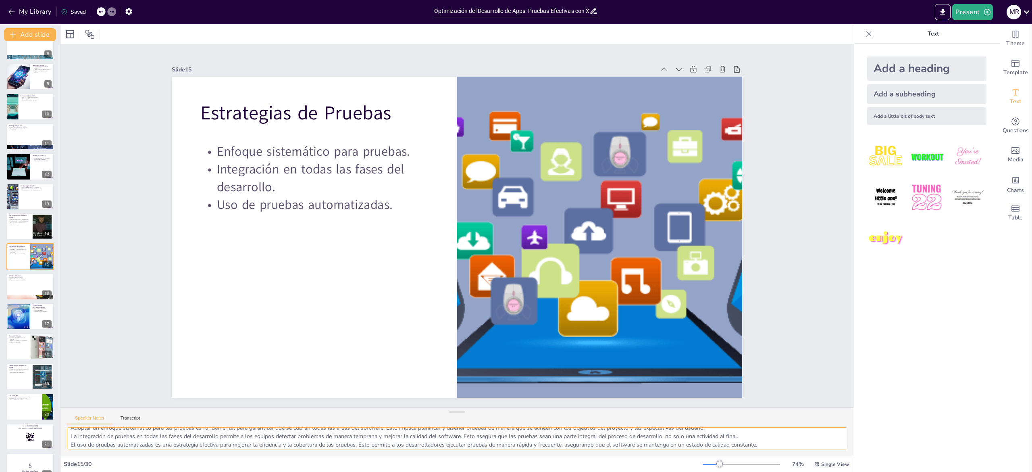
click at [118, 434] on textarea "Adoptar un enfoque sistemático para las pruebas es fundamental para garantizar …" at bounding box center [457, 438] width 781 height 22
click at [23, 283] on div at bounding box center [30, 286] width 48 height 27
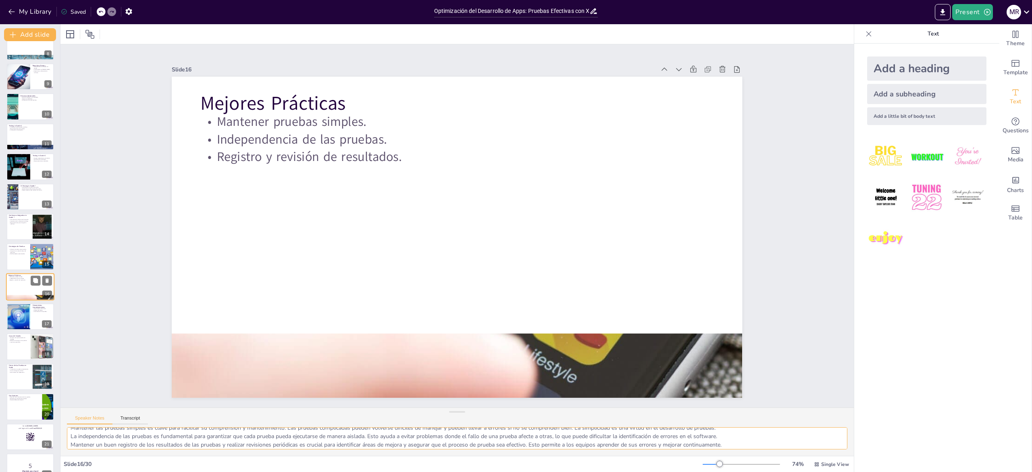
scroll to position [254, 0]
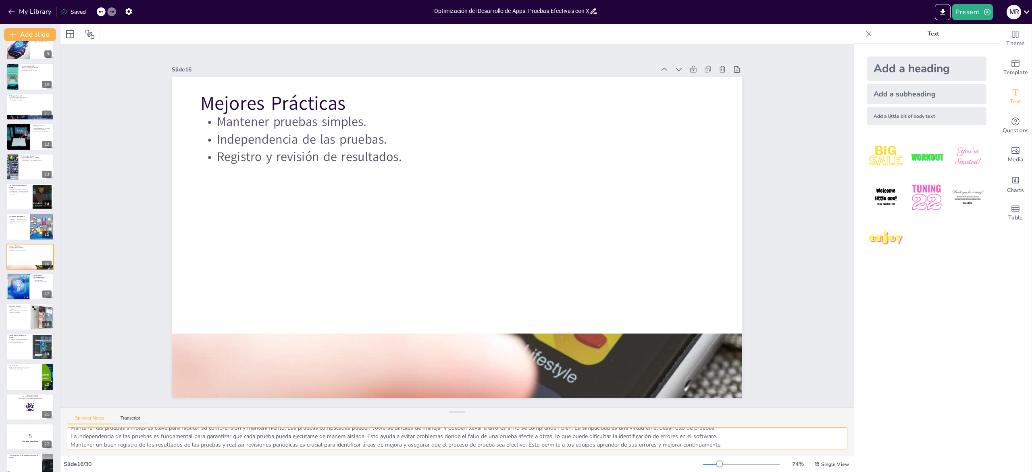
click at [105, 435] on textarea "Mantener las pruebas simples es clave para facilitar su comprensión y mantenimi…" at bounding box center [457, 438] width 781 height 22
click at [23, 282] on div at bounding box center [18, 286] width 48 height 27
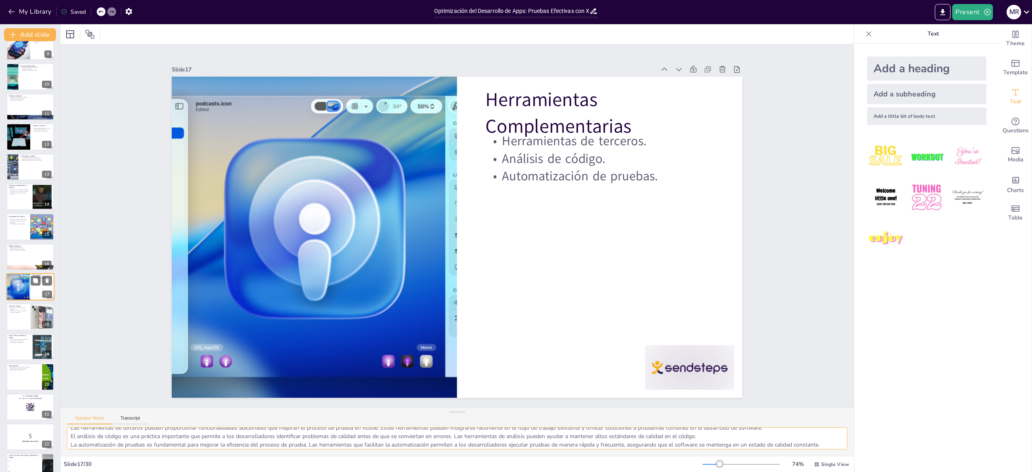
scroll to position [284, 0]
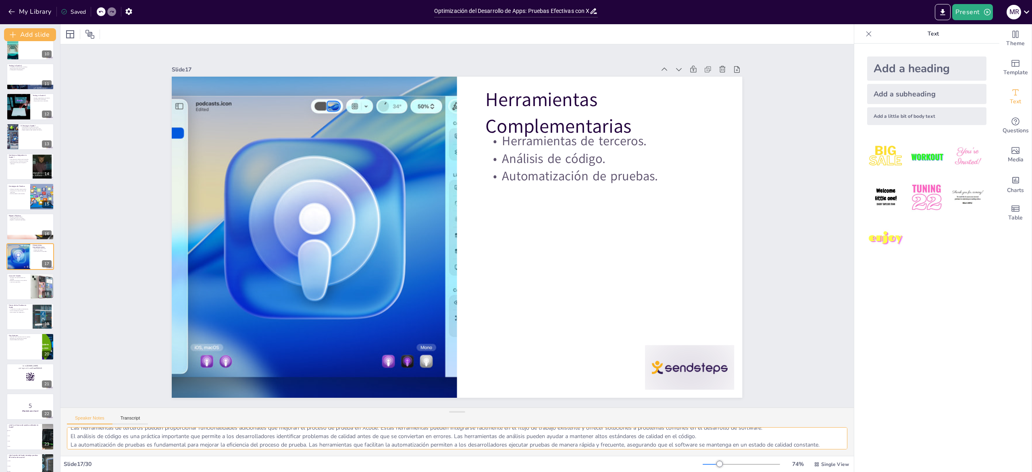
click at [120, 436] on textarea "Las herramientas de terceros pueden proporcionar funcionalidades adicionales qu…" at bounding box center [457, 438] width 781 height 22
click at [21, 281] on p "Lecciones aprendidas." at bounding box center [17, 282] width 19 height 2
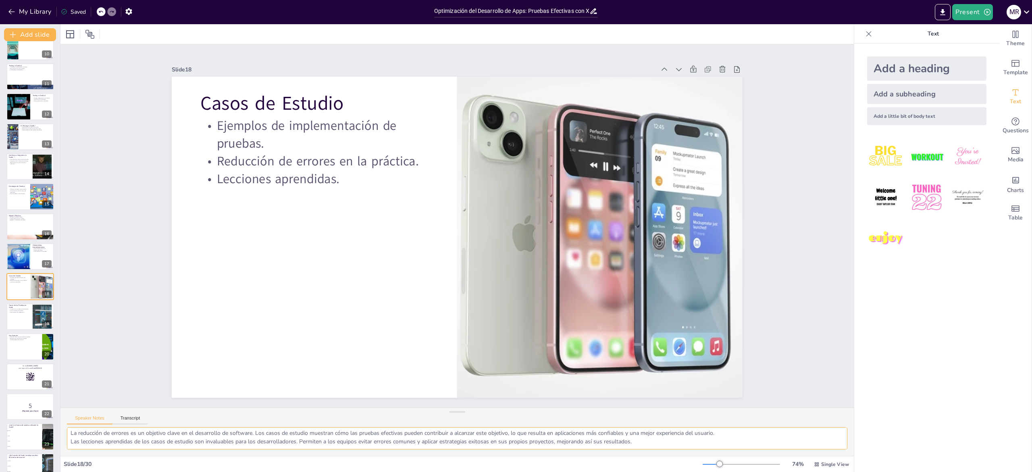
scroll to position [10, 0]
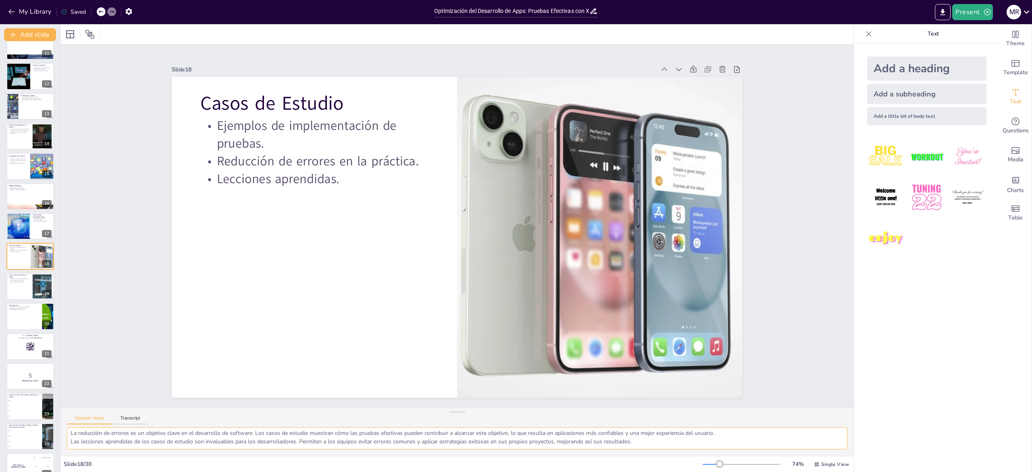
click at [109, 432] on textarea "Analizar ejemplos de implementación de pruebas en situaciones reales permite a …" at bounding box center [457, 438] width 781 height 22
click at [17, 285] on div at bounding box center [30, 286] width 48 height 27
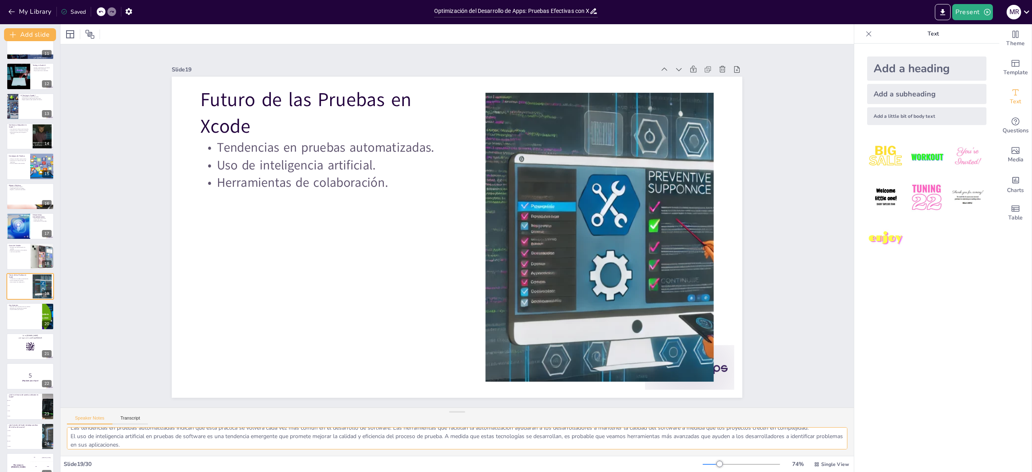
scroll to position [344, 0]
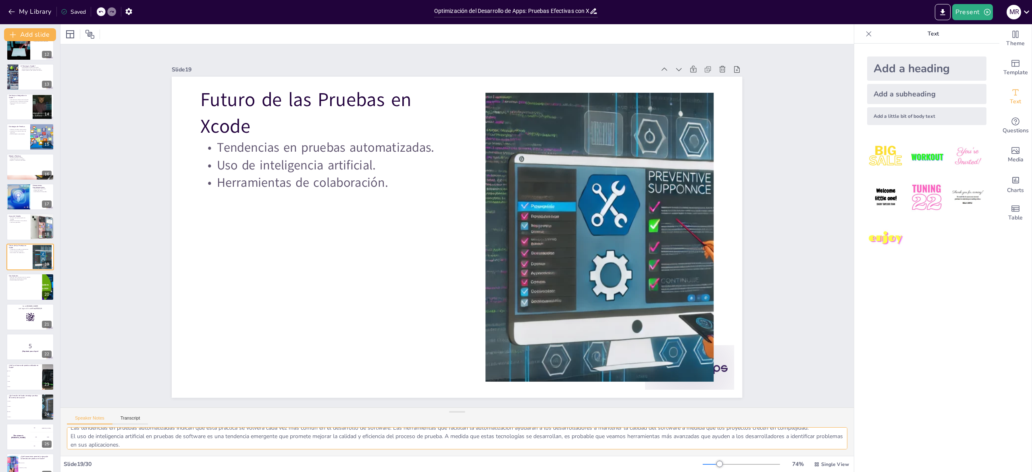
click at [152, 438] on textarea "Las tendencias en pruebas automatizadas indican que esta práctica se volverá ca…" at bounding box center [457, 438] width 781 height 22
click at [19, 288] on div at bounding box center [30, 286] width 48 height 27
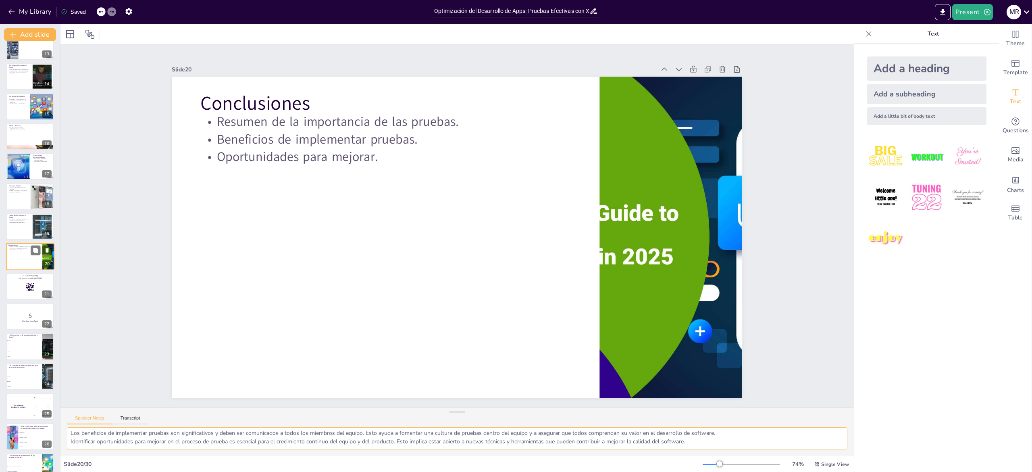
scroll to position [10, 0]
click at [136, 440] on textarea "Resumir la importancia de las pruebas es crucial para recordar a los desarrolla…" at bounding box center [457, 438] width 781 height 22
click at [33, 292] on div at bounding box center [30, 286] width 48 height 27
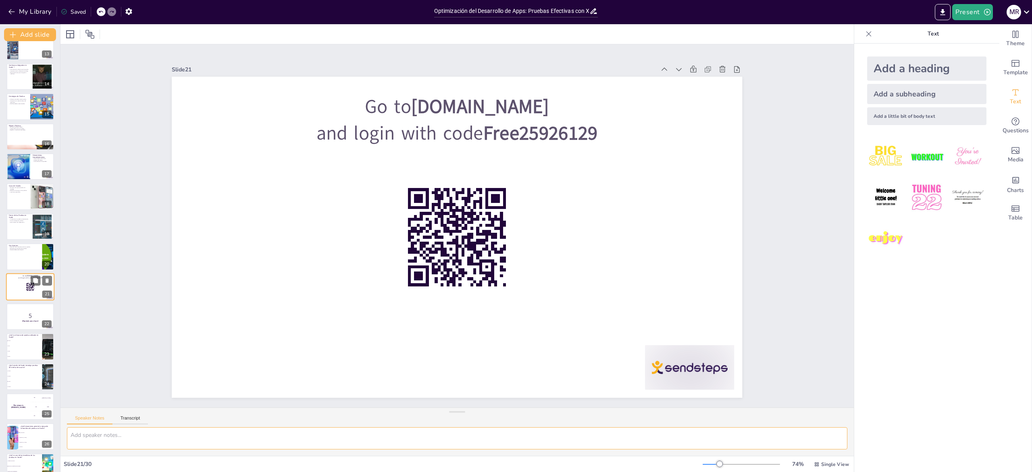
scroll to position [0, 0]
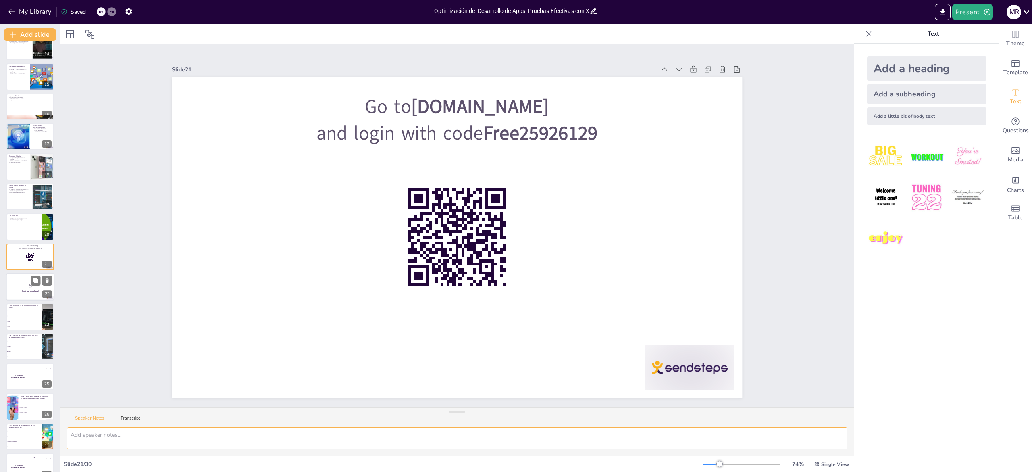
click at [15, 293] on div at bounding box center [30, 286] width 48 height 27
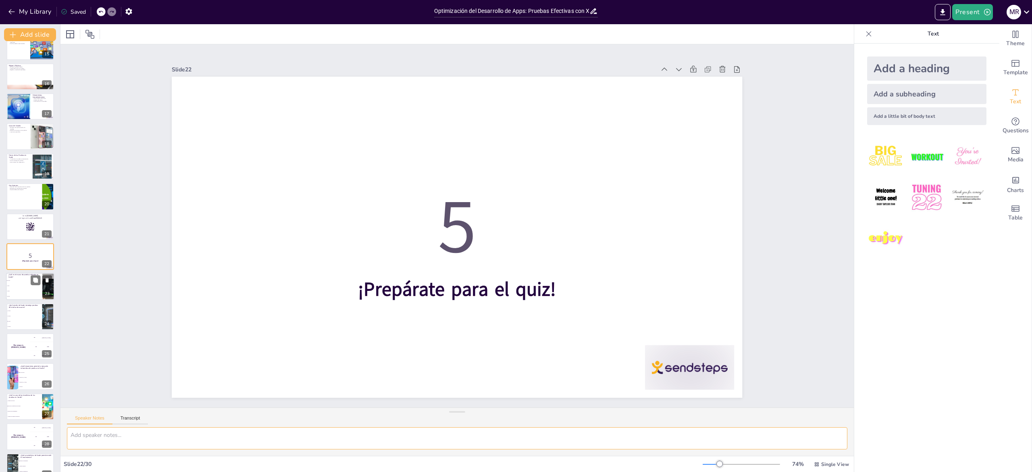
click at [21, 288] on li "JUnit" at bounding box center [24, 286] width 36 height 5
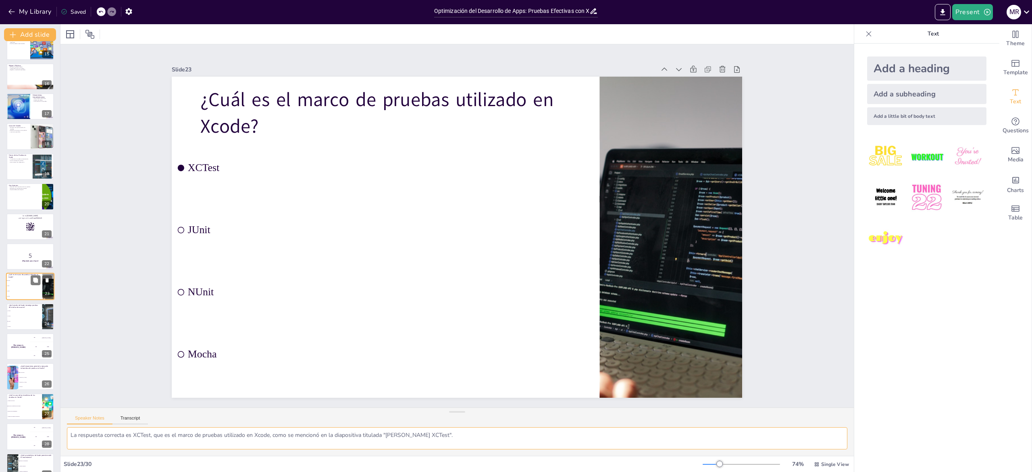
scroll to position [465, 0]
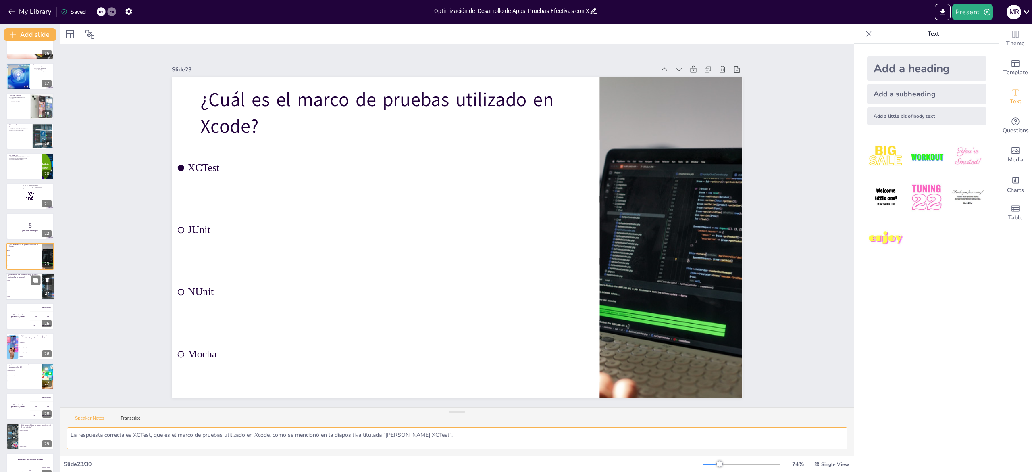
click at [19, 288] on li "Xcode 7" at bounding box center [24, 290] width 36 height 5
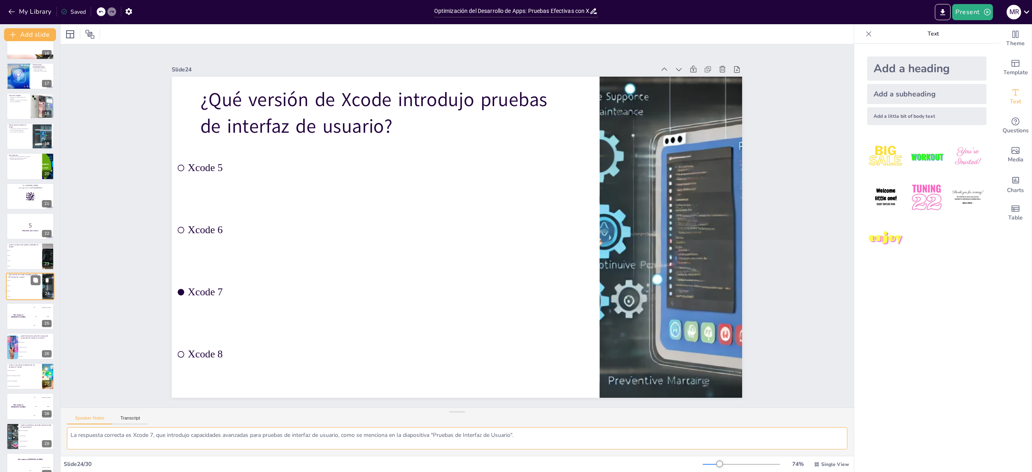
scroll to position [478, 0]
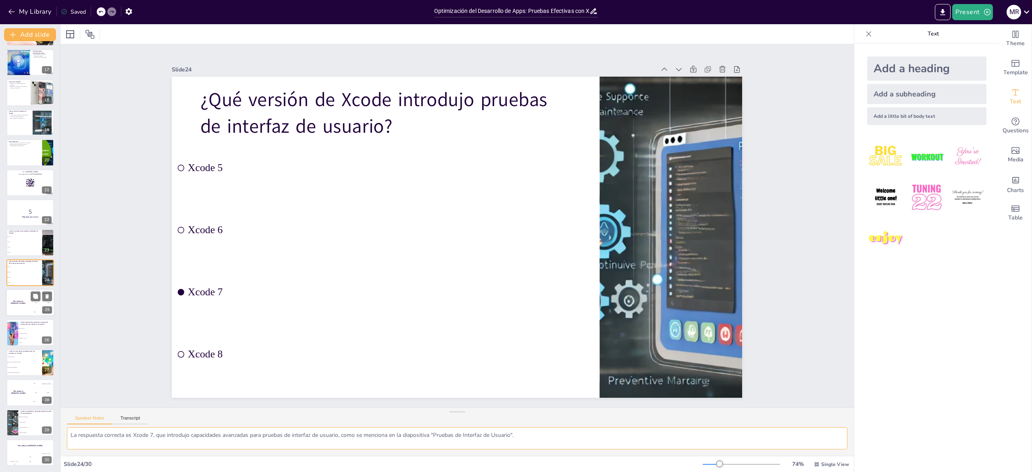
click at [15, 308] on div "The winner is [PERSON_NAME]" at bounding box center [18, 302] width 24 height 27
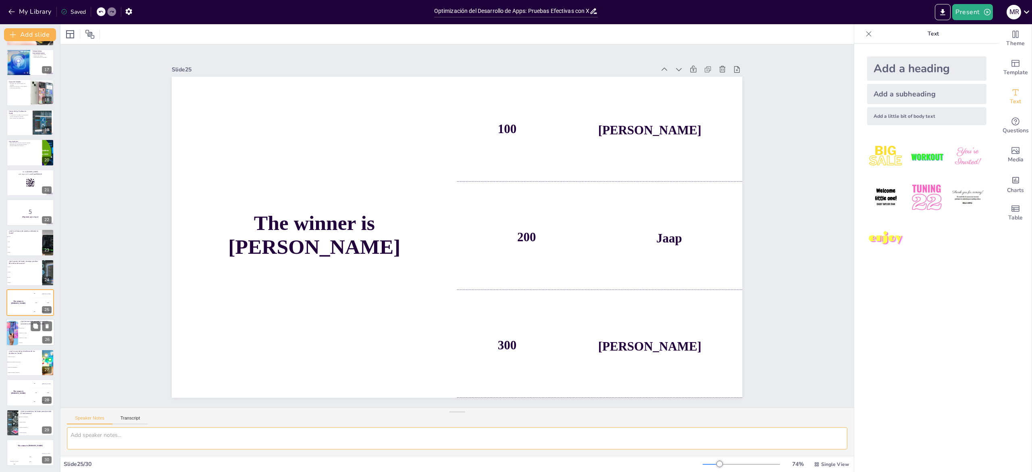
click at [12, 329] on div at bounding box center [12, 332] width 36 height 27
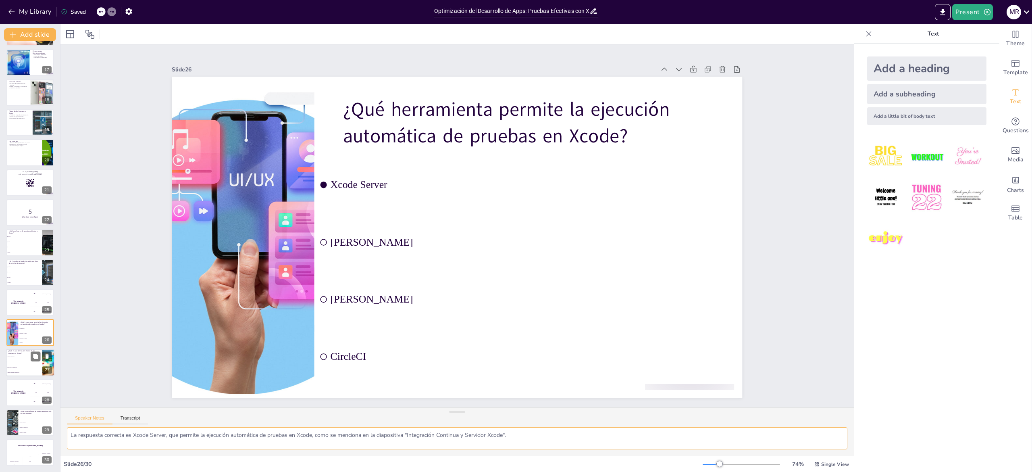
click at [24, 371] on li "Aumento del tiempo de desarrollo" at bounding box center [24, 372] width 36 height 5
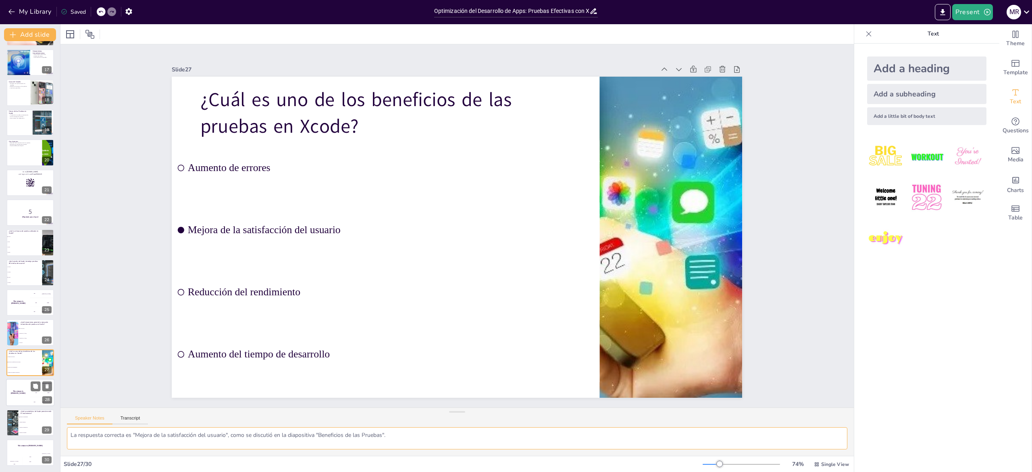
click at [25, 398] on div "The winner is [PERSON_NAME]" at bounding box center [18, 392] width 24 height 27
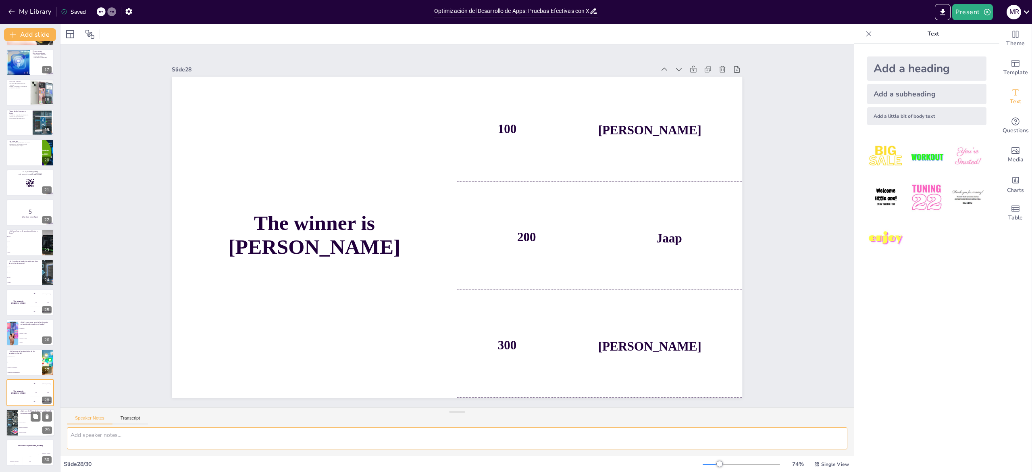
click at [20, 421] on span "Pruebas unitarias" at bounding box center [36, 421] width 35 height 1
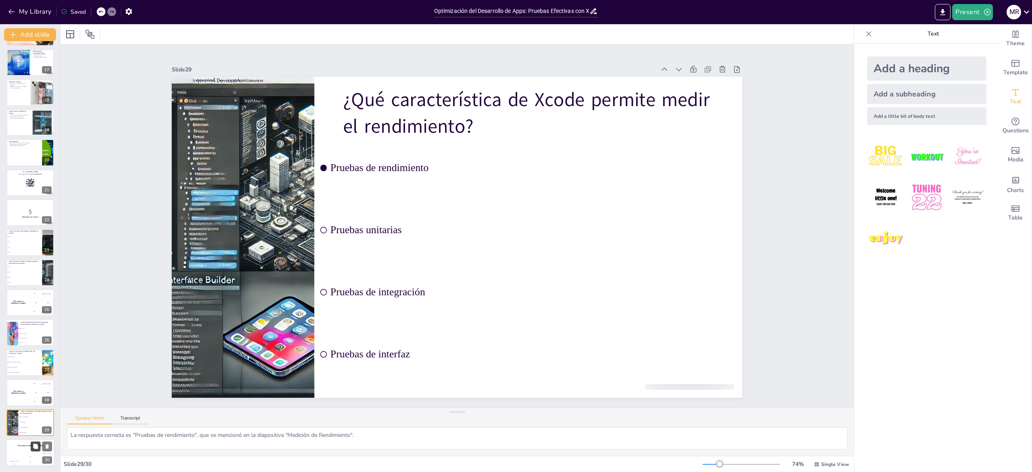
click at [32, 444] on button at bounding box center [36, 446] width 10 height 10
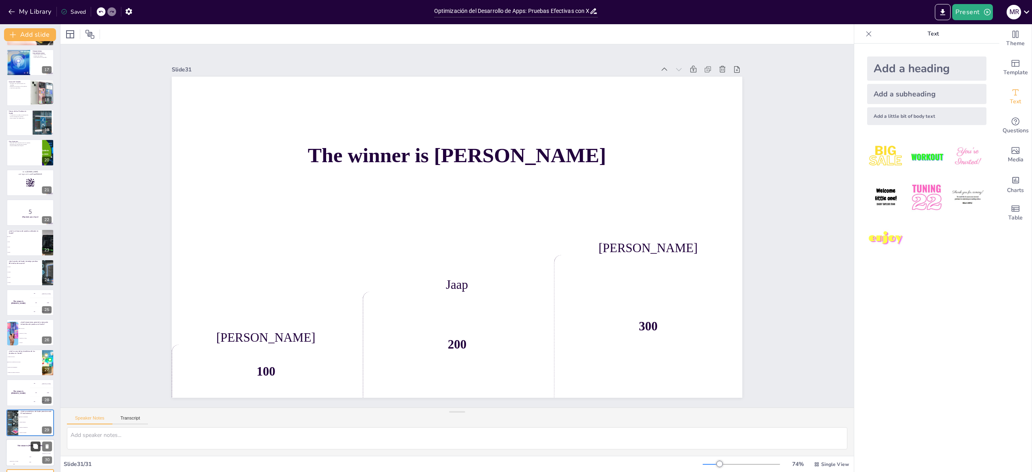
scroll to position [509, 0]
